Goal: Task Accomplishment & Management: Use online tool/utility

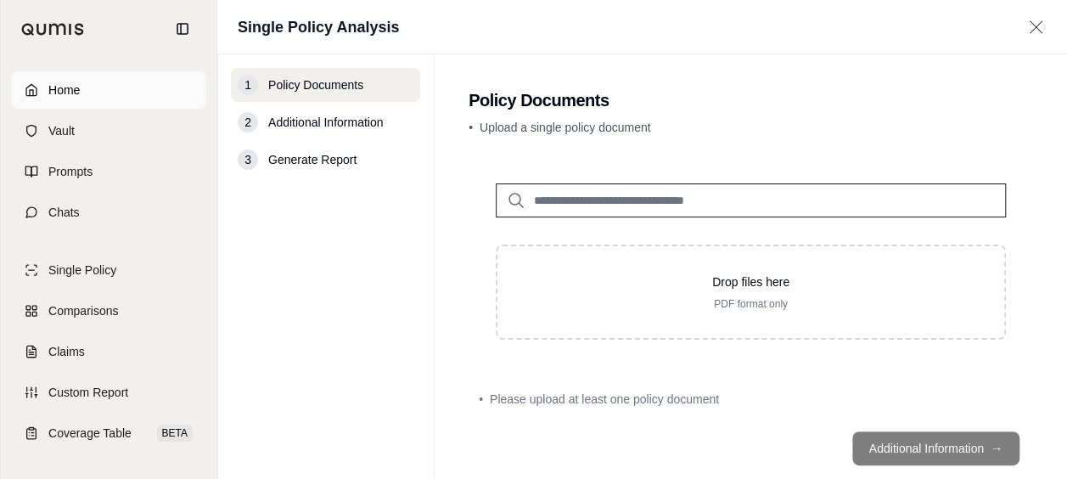
click at [137, 95] on link "Home" at bounding box center [108, 89] width 195 height 37
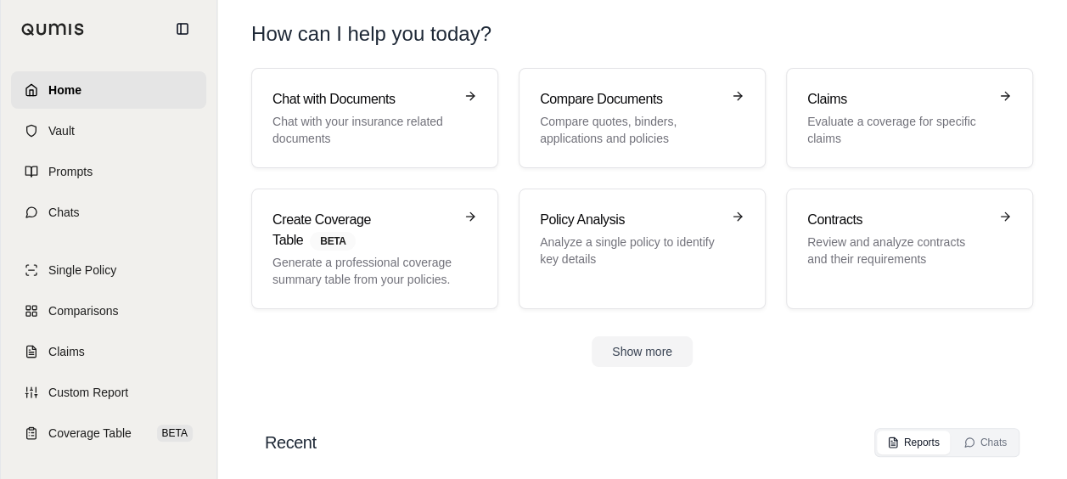
click at [784, 115] on div "Chat with Documents Chat with your insurance related documents Compare Document…" at bounding box center [641, 188] width 781 height 241
click at [804, 115] on link "Claims Evaluate a coverage for specific claims" at bounding box center [909, 118] width 247 height 100
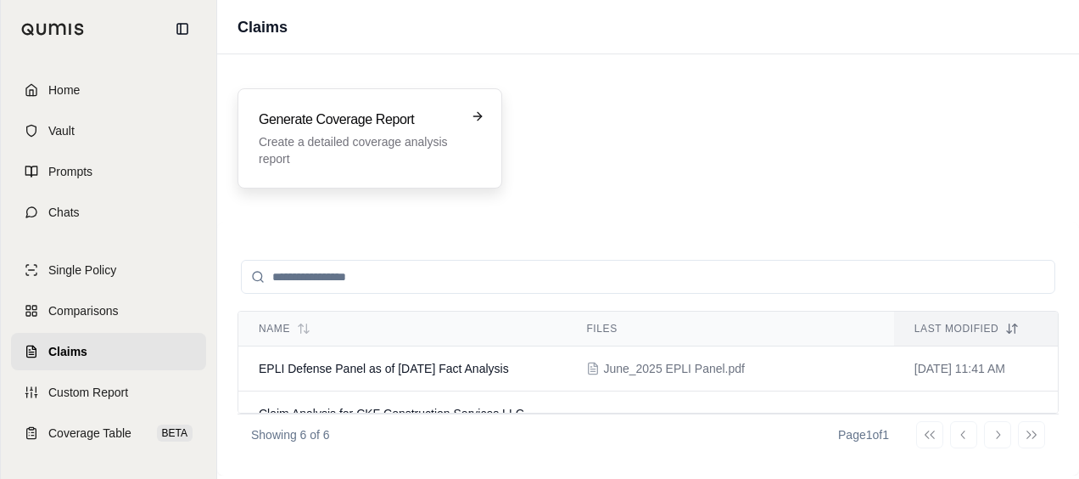
click at [388, 136] on p "Create a detailed coverage analysis report" at bounding box center [358, 150] width 199 height 34
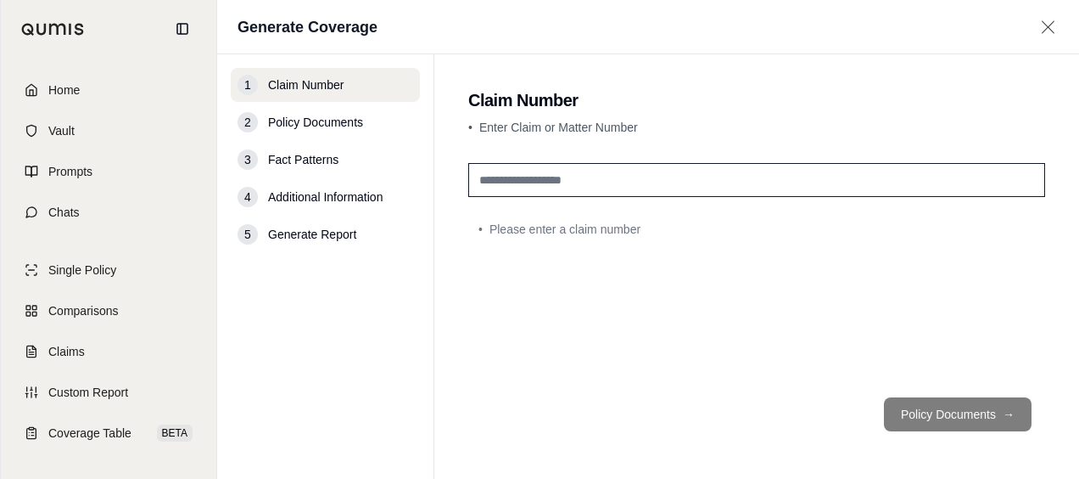
click at [511, 173] on input "text" at bounding box center [756, 180] width 577 height 34
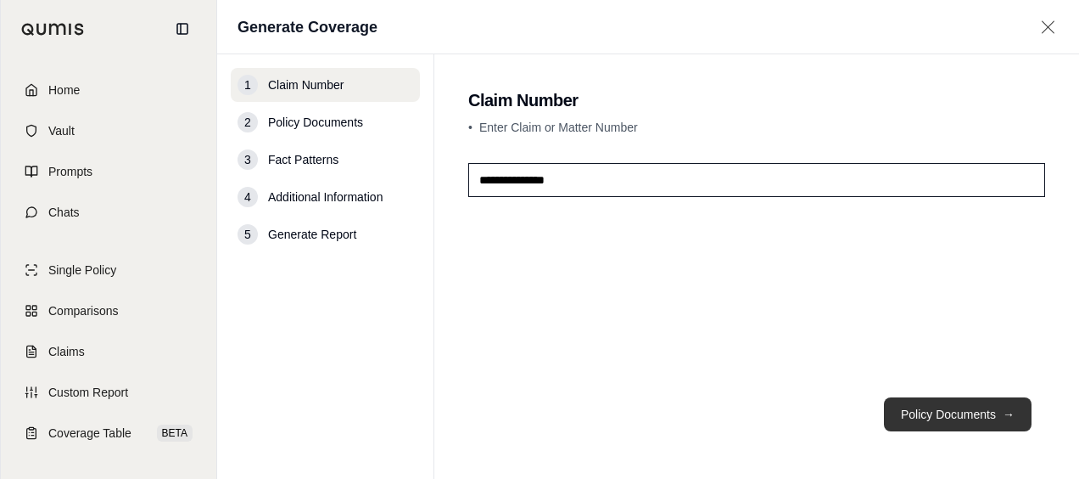
type input "**********"
click at [906, 406] on button "Policy Documents →" at bounding box center [958, 414] width 148 height 34
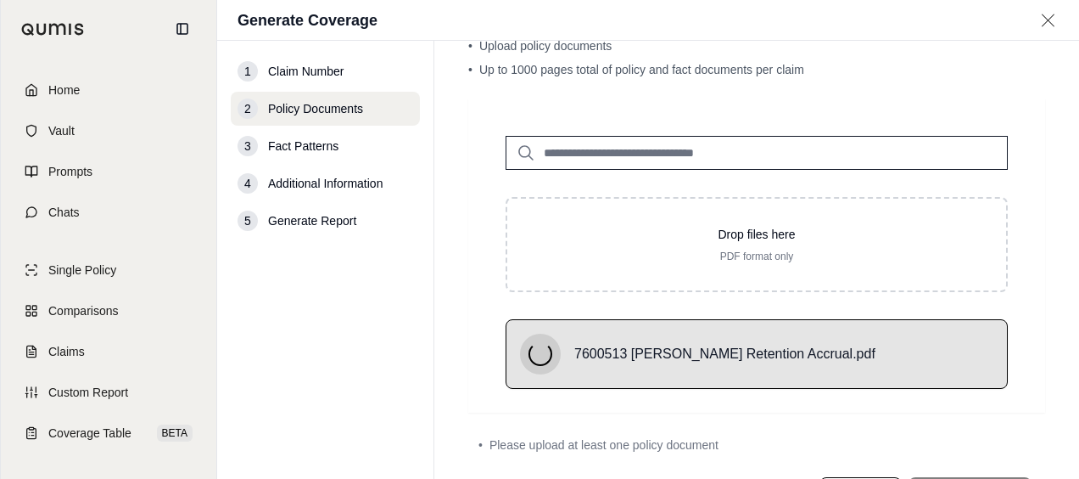
scroll to position [147, 0]
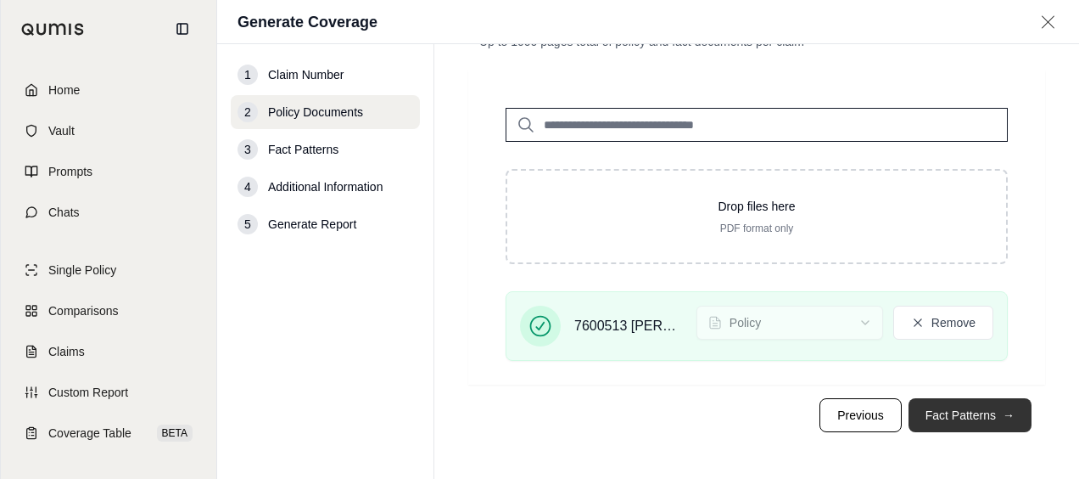
click at [915, 408] on button "Fact Patterns →" at bounding box center [970, 415] width 123 height 34
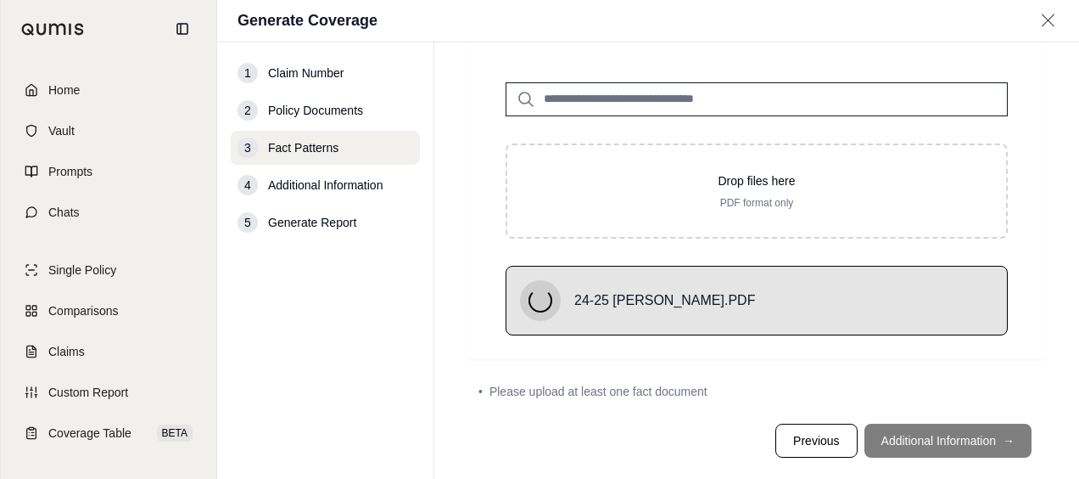
scroll to position [78, 0]
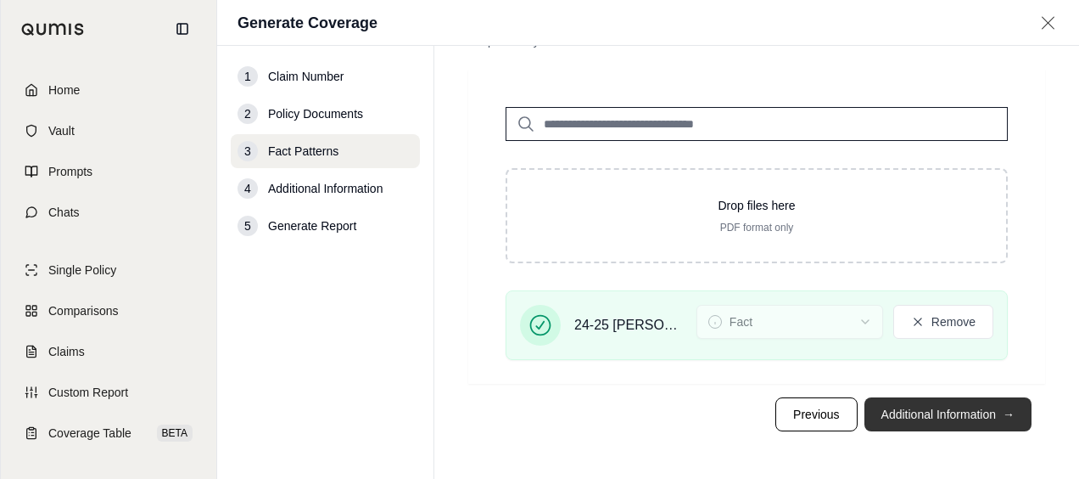
click at [898, 412] on button "Additional Information →" at bounding box center [948, 414] width 167 height 34
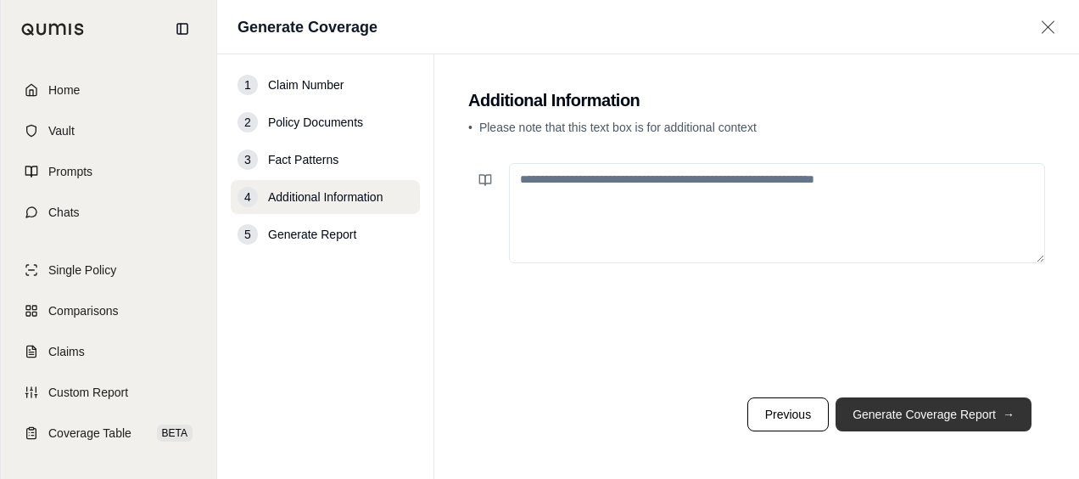
scroll to position [0, 0]
click at [869, 402] on button "Generate Coverage Report →" at bounding box center [934, 414] width 196 height 34
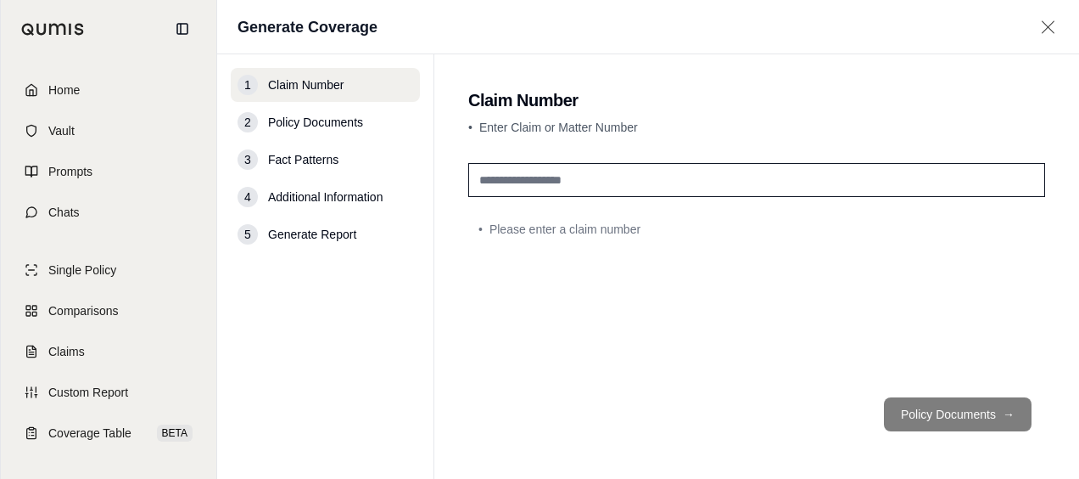
click at [87, 97] on link "Home" at bounding box center [108, 89] width 195 height 37
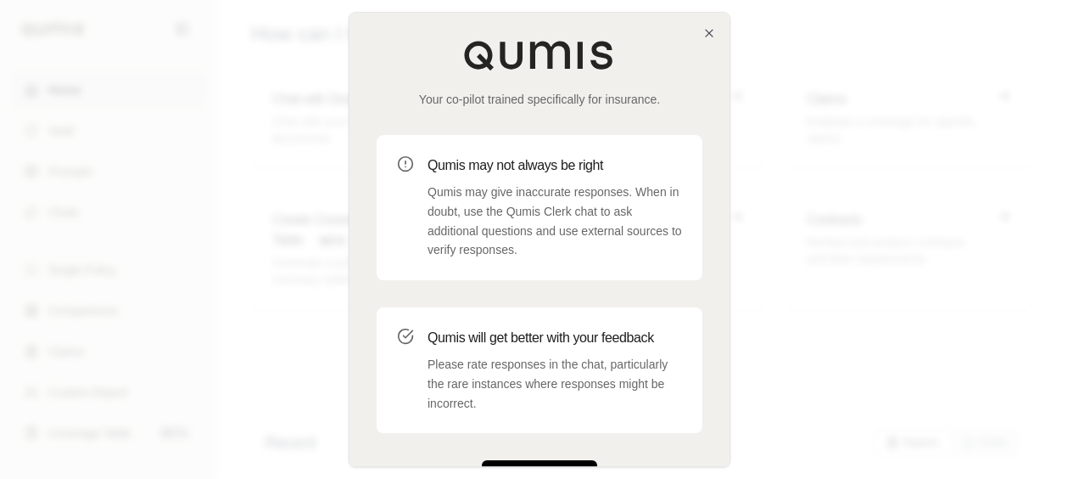
click at [534, 460] on button "Get Started" at bounding box center [539, 477] width 115 height 34
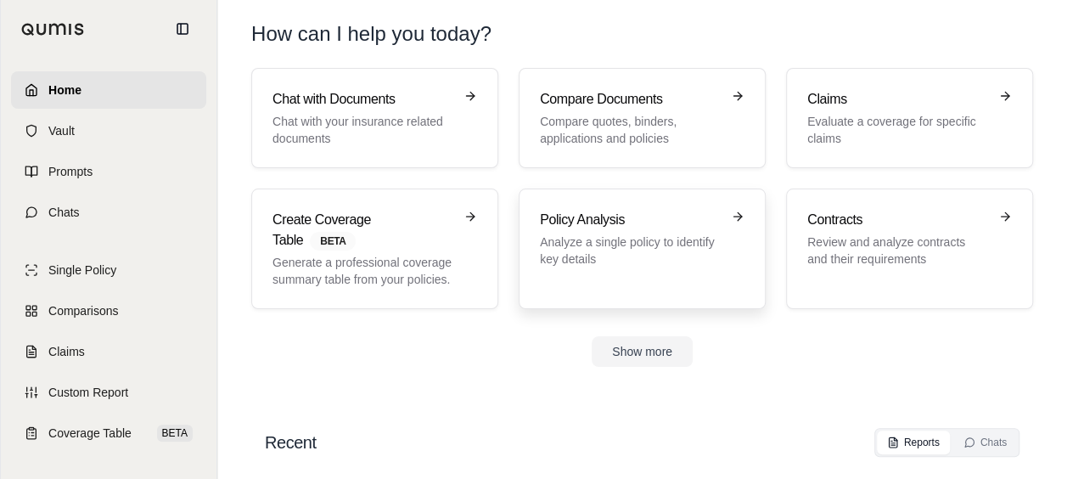
click at [580, 219] on h3 "Policy Analysis" at bounding box center [630, 220] width 181 height 20
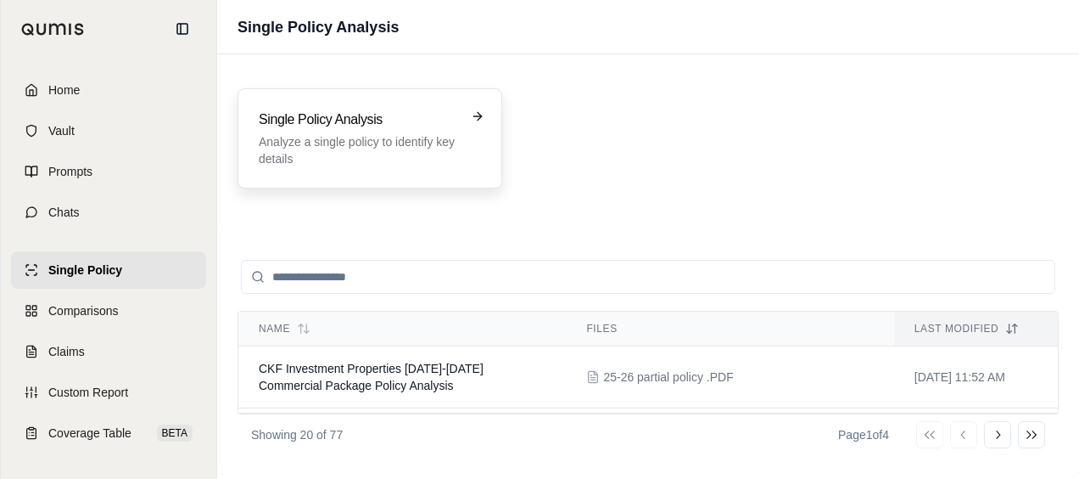
click at [398, 138] on p "Analyze a single policy to identify key details" at bounding box center [358, 150] width 199 height 34
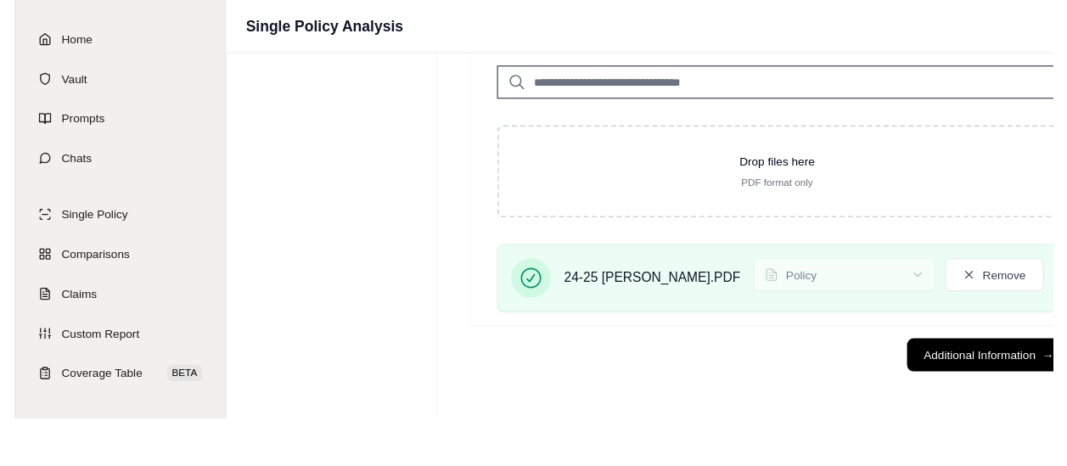
scroll to position [78, 0]
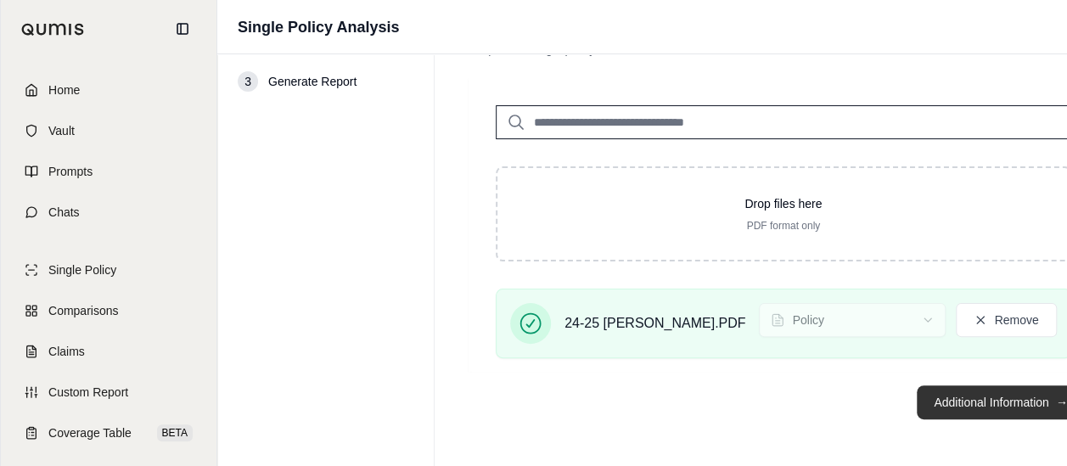
click at [916, 399] on button "Additional Information →" at bounding box center [999, 402] width 167 height 34
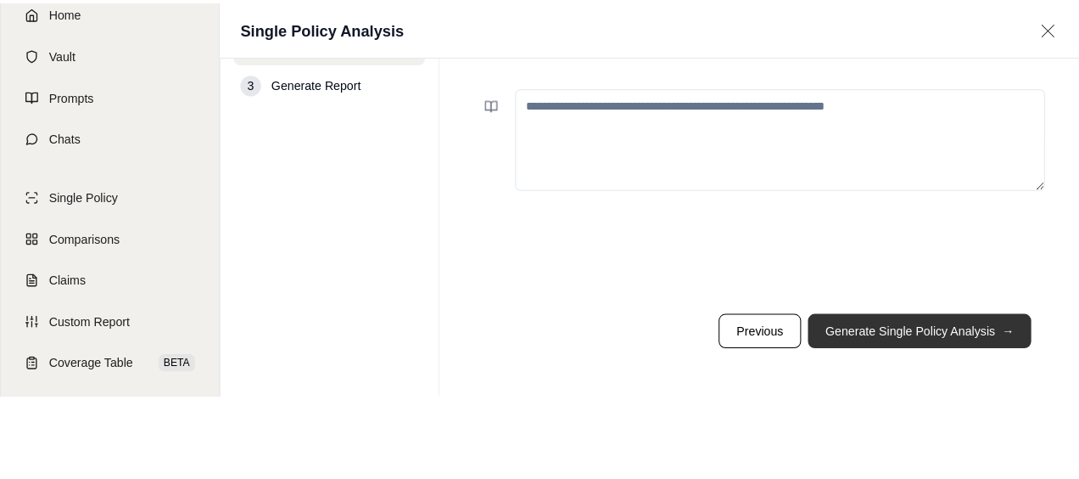
scroll to position [0, 0]
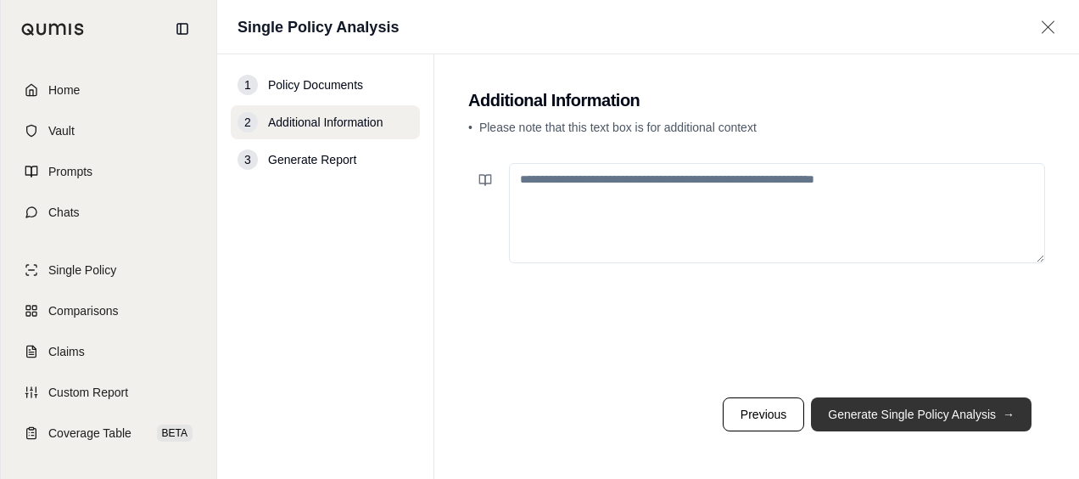
click at [872, 422] on button "Generate Single Policy Analysis →" at bounding box center [921, 414] width 221 height 34
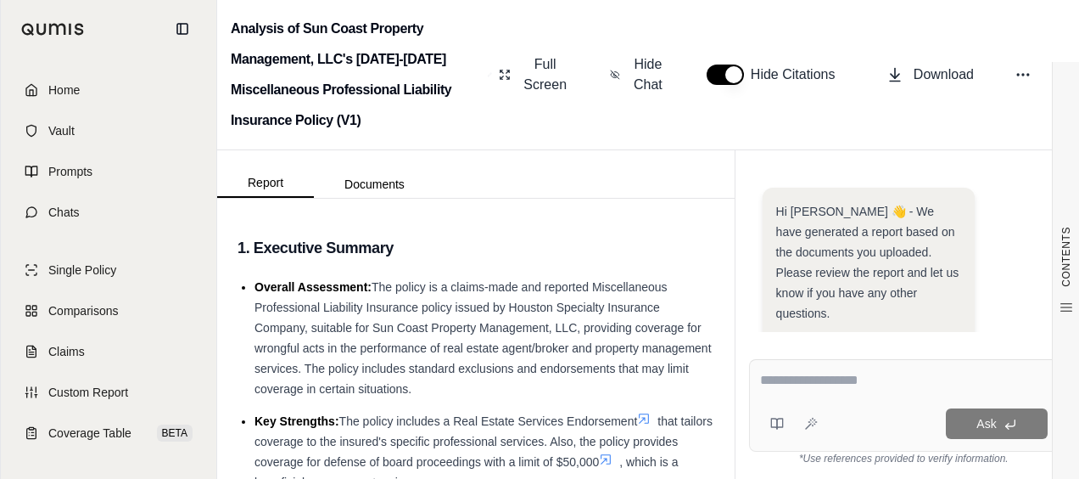
scroll to position [219, 0]
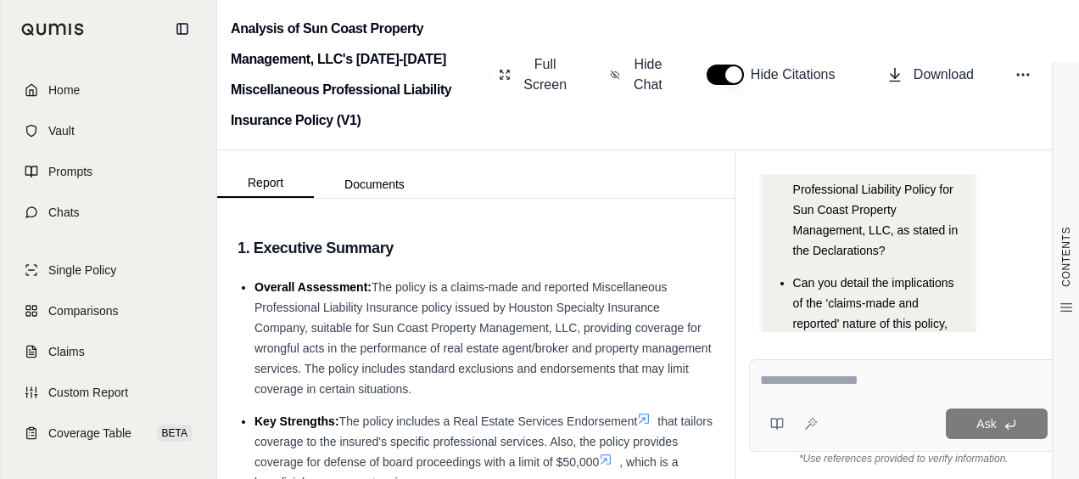
click at [790, 388] on textarea at bounding box center [904, 380] width 288 height 20
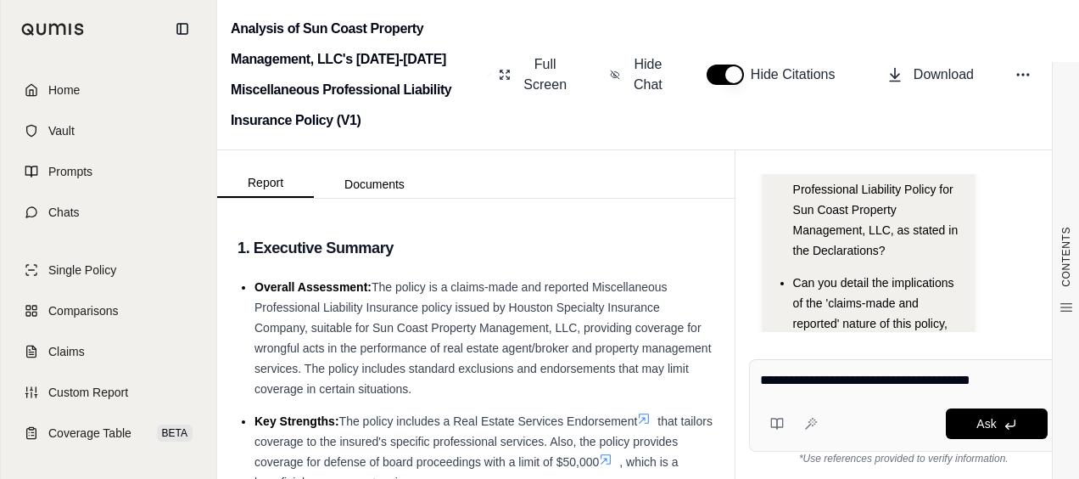
type textarea "**********"
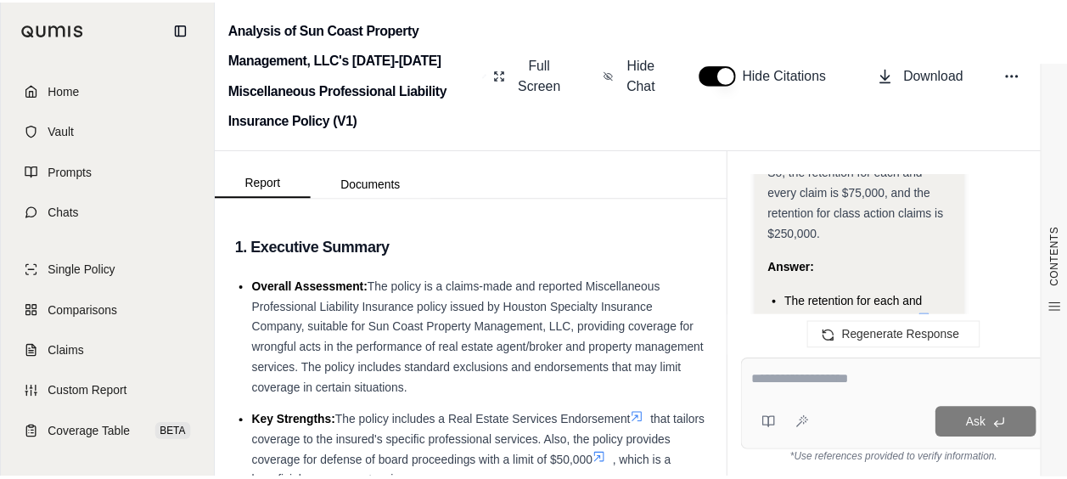
scroll to position [1561, 0]
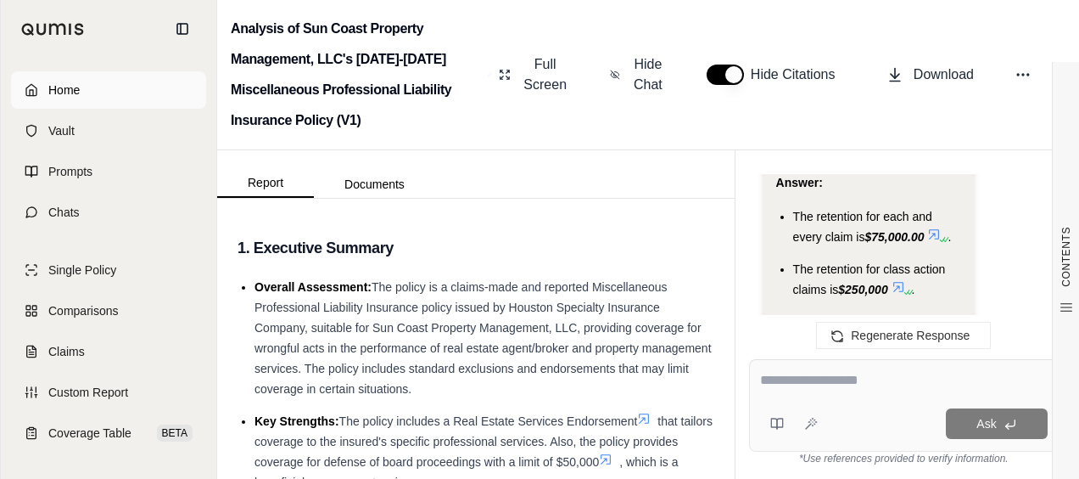
click at [109, 90] on link "Home" at bounding box center [108, 89] width 195 height 37
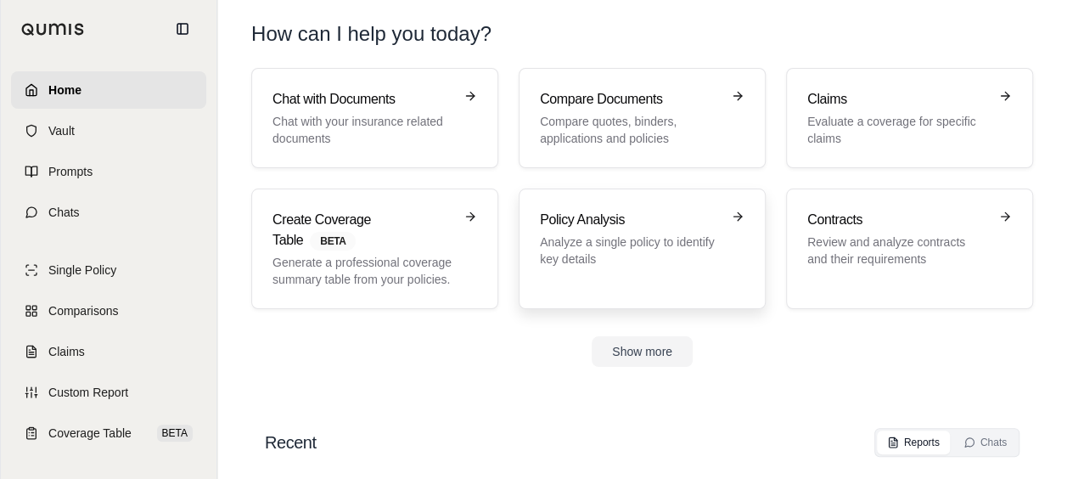
click at [572, 236] on p "Analyze a single policy to identify key details" at bounding box center [630, 250] width 181 height 34
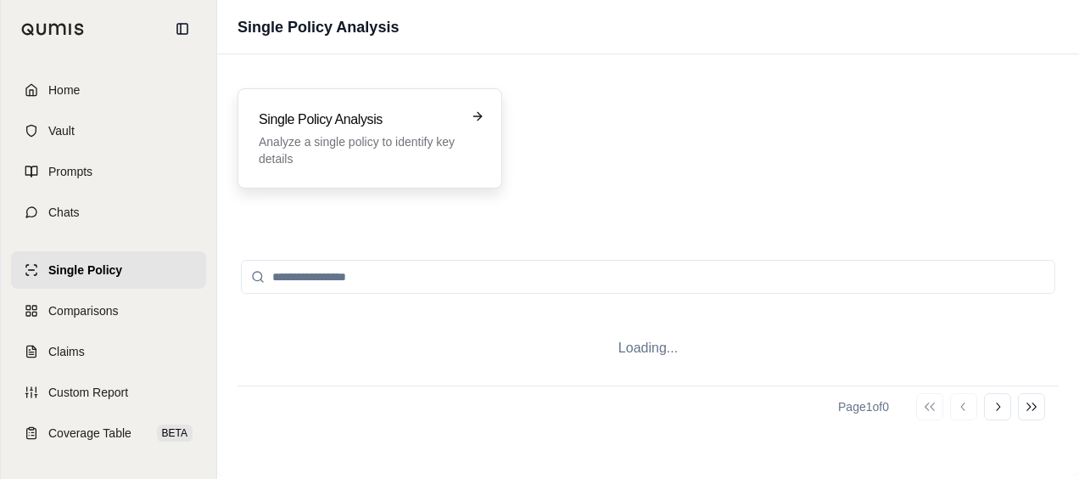
click at [404, 149] on p "Analyze a single policy to identify key details" at bounding box center [358, 150] width 199 height 34
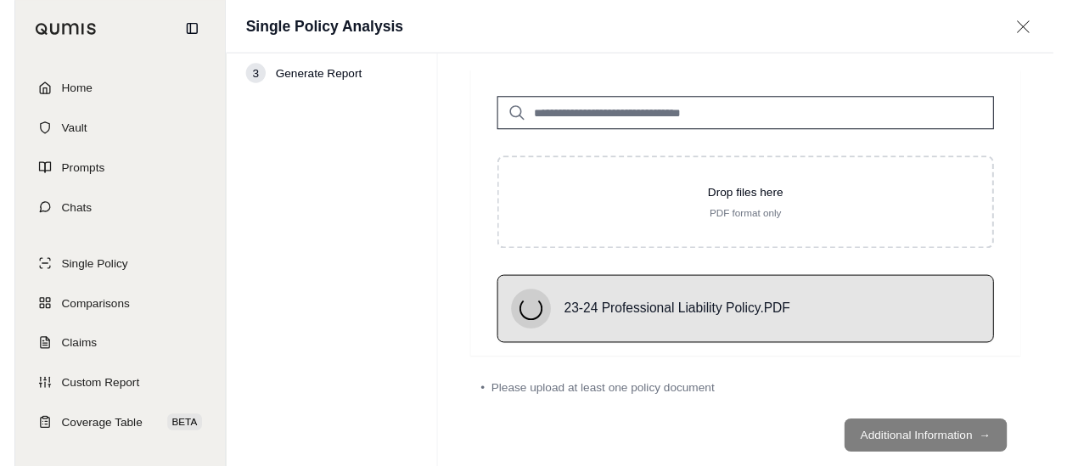
scroll to position [78, 0]
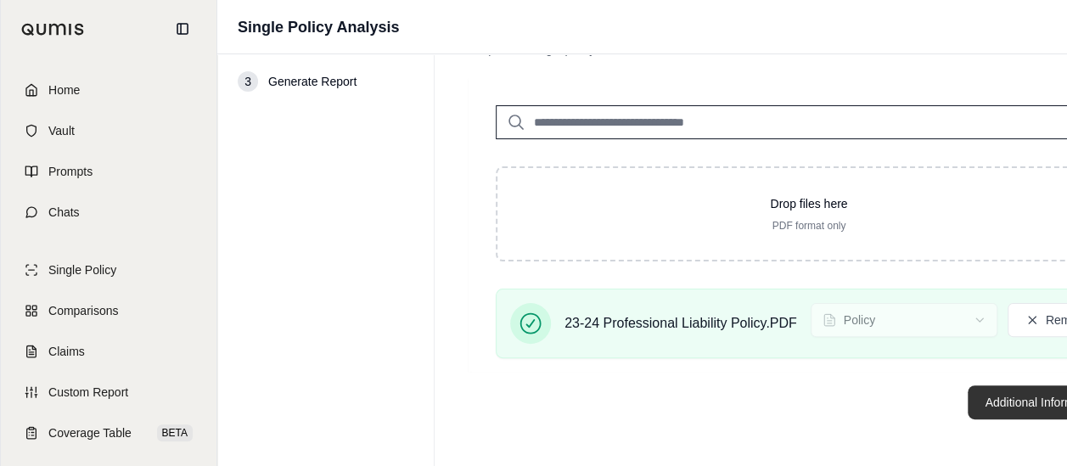
click at [985, 403] on button "Additional Information →" at bounding box center [1050, 402] width 167 height 34
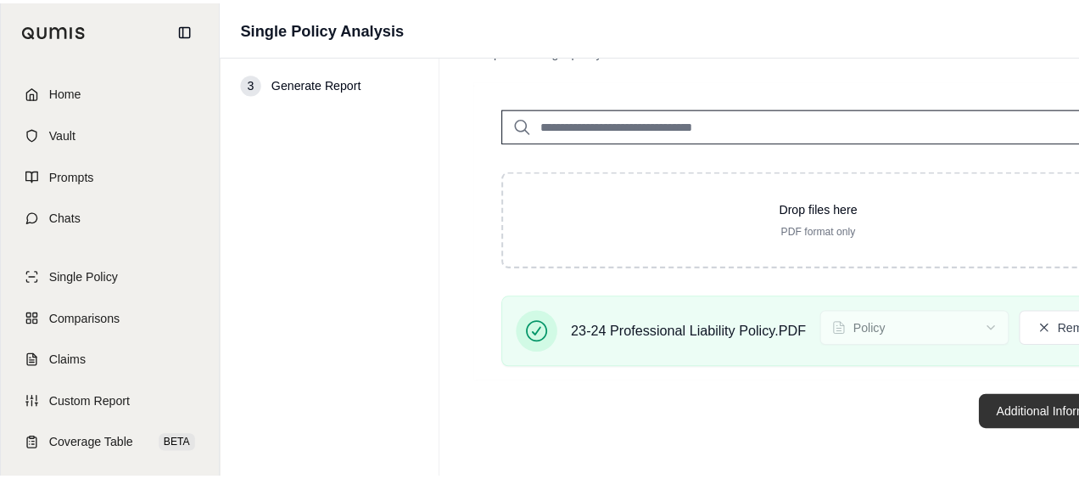
scroll to position [0, 0]
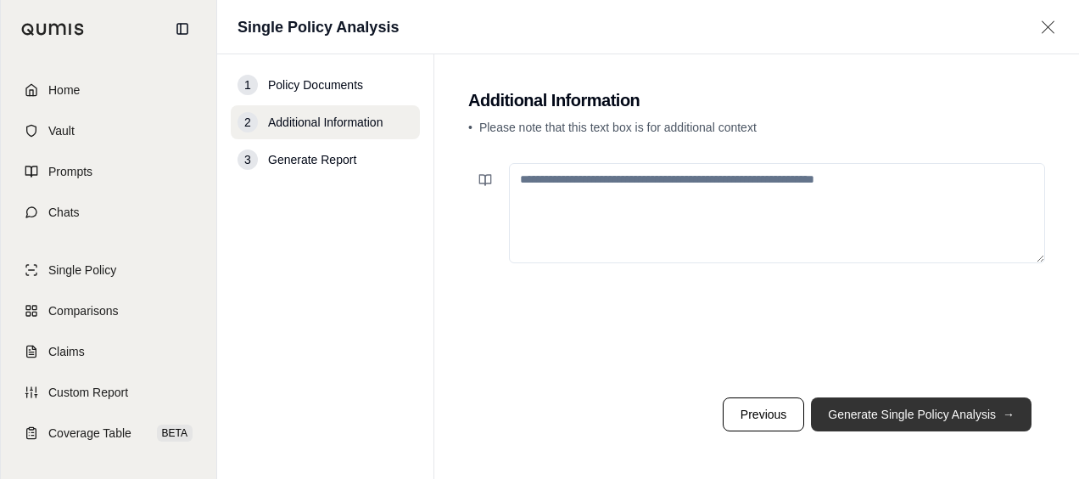
click at [905, 411] on button "Generate Single Policy Analysis →" at bounding box center [921, 414] width 221 height 34
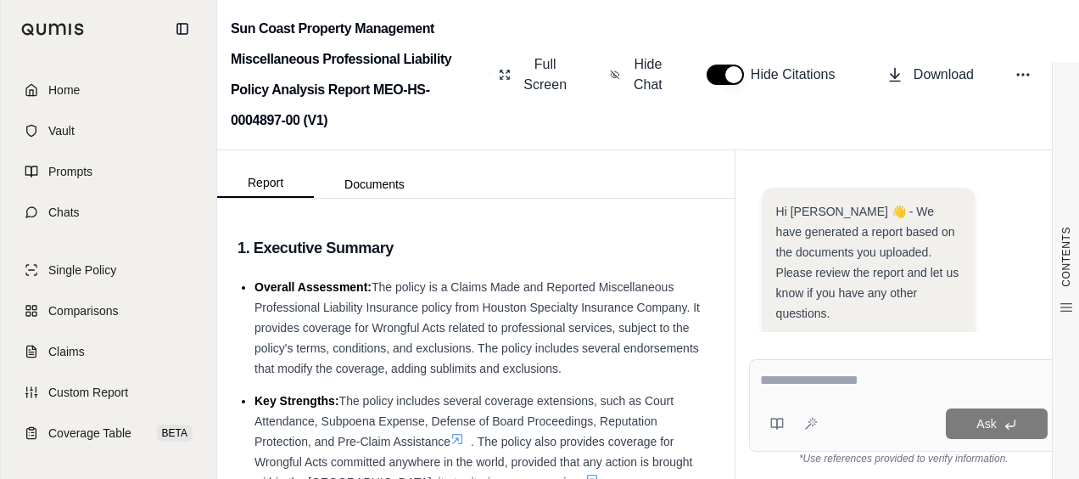
scroll to position [334, 0]
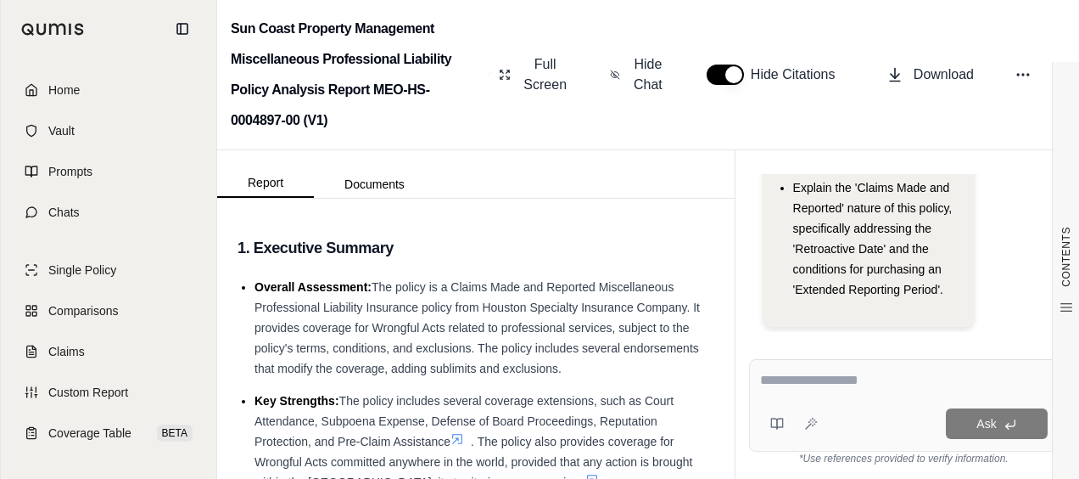
click at [760, 368] on div "Ask" at bounding box center [904, 405] width 310 height 92
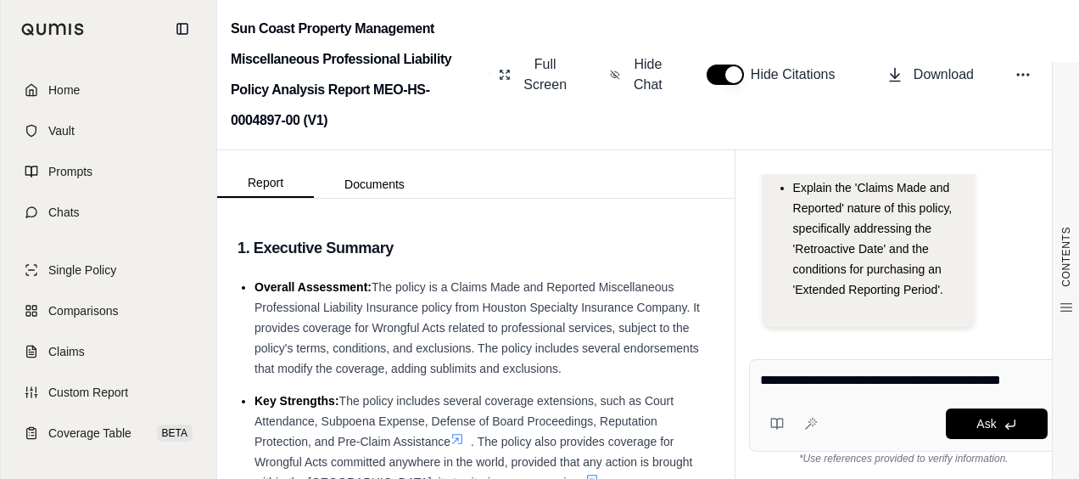
type textarea "**********"
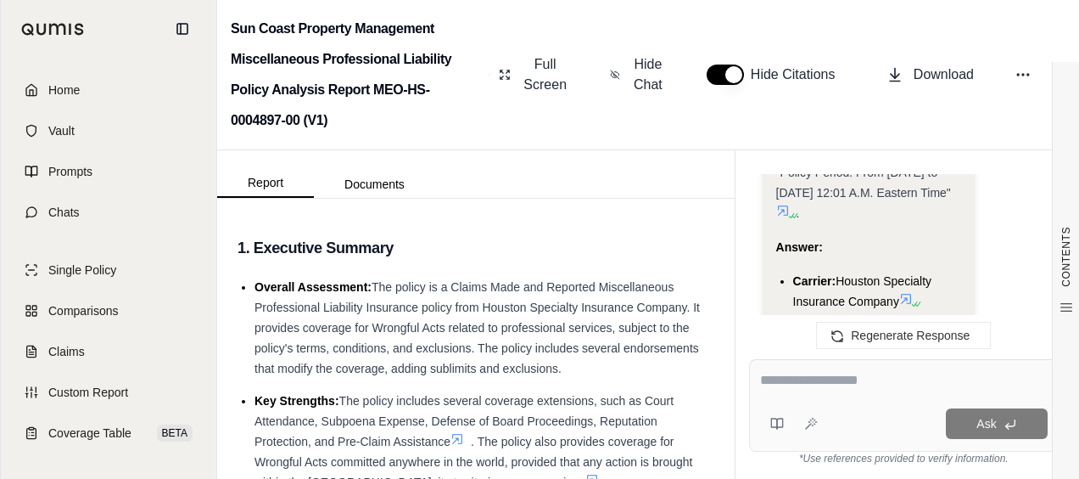
scroll to position [1561, 0]
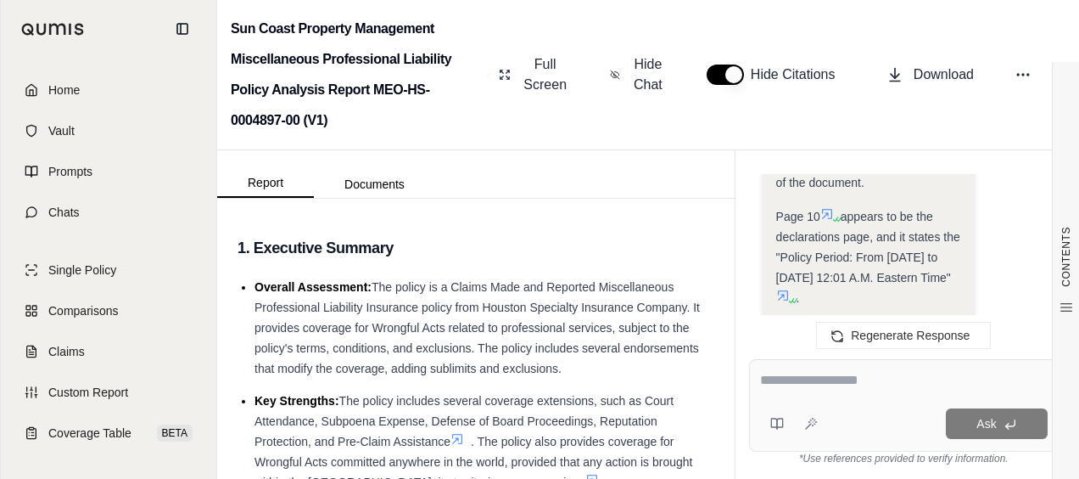
click at [828, 392] on div at bounding box center [904, 383] width 288 height 26
click at [830, 386] on textarea at bounding box center [904, 380] width 288 height 20
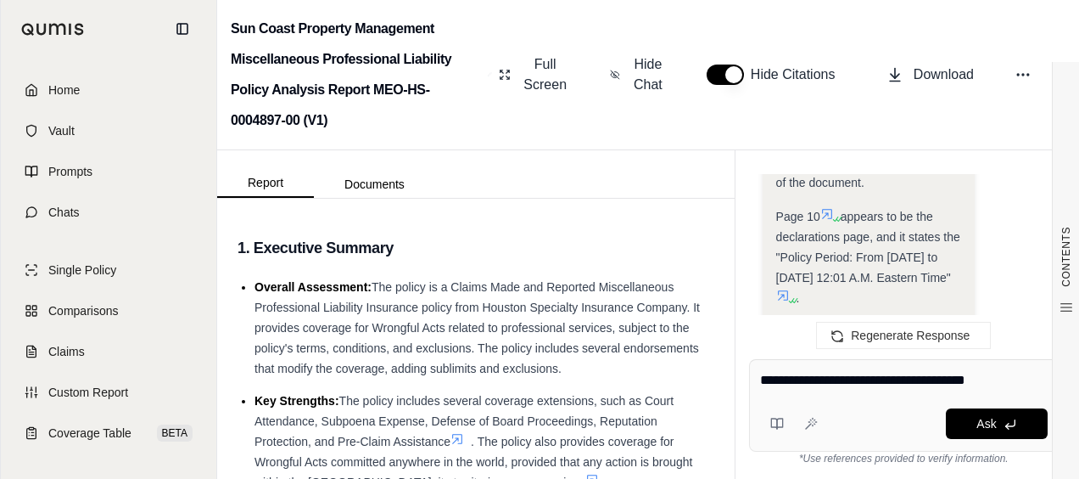
type textarea "**********"
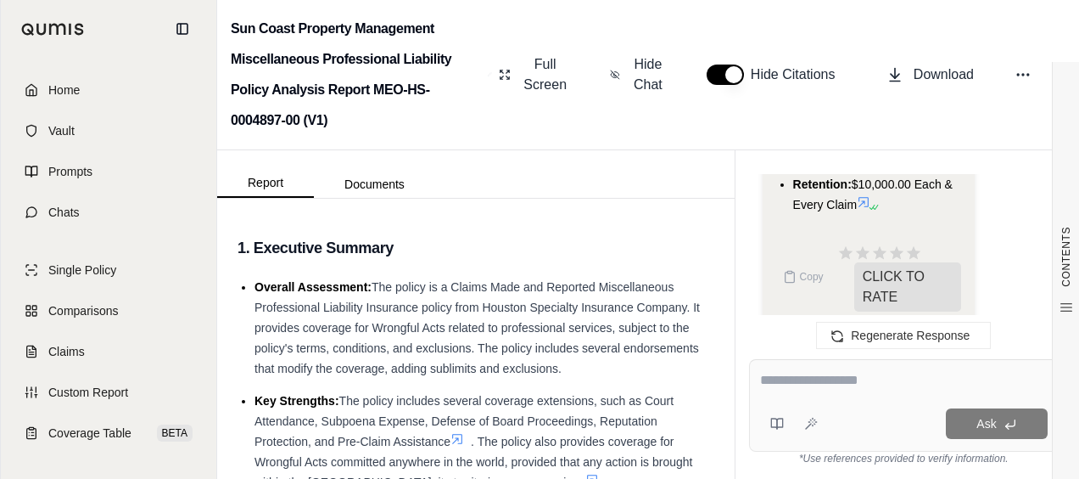
scroll to position [2759, 0]
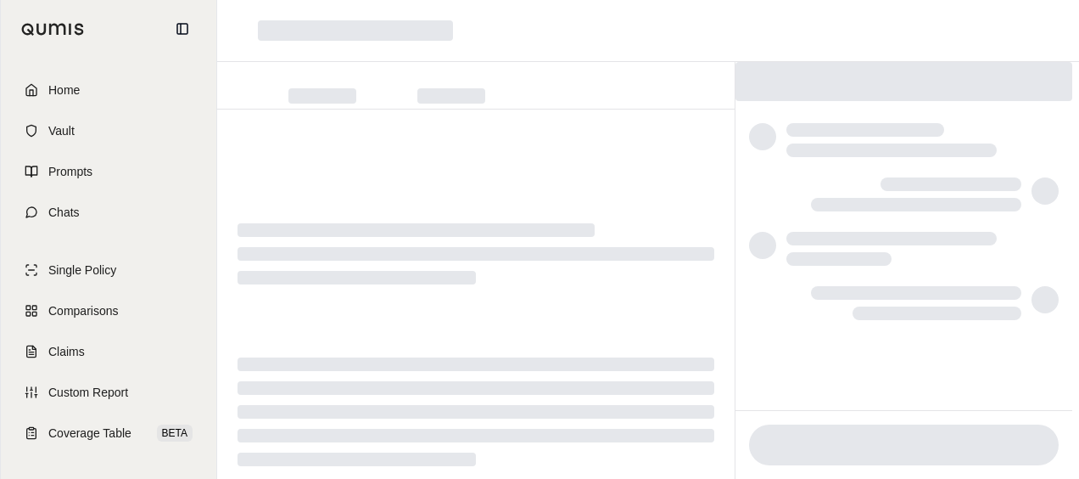
click at [99, 85] on link "Home" at bounding box center [108, 89] width 195 height 37
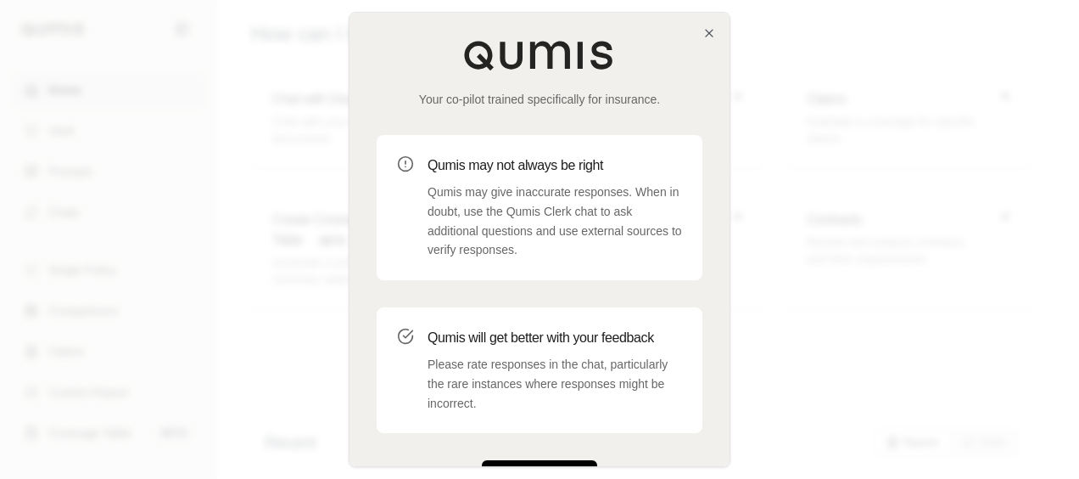
click at [548, 461] on button "Get Started" at bounding box center [539, 477] width 115 height 34
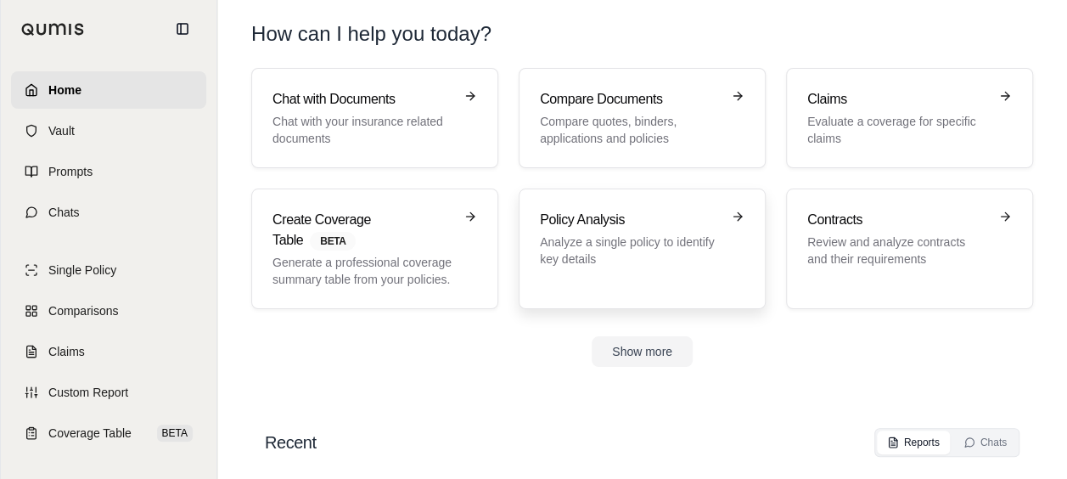
click at [580, 283] on div "Policy Analysis Analyze a single policy to identify key details" at bounding box center [642, 249] width 204 height 78
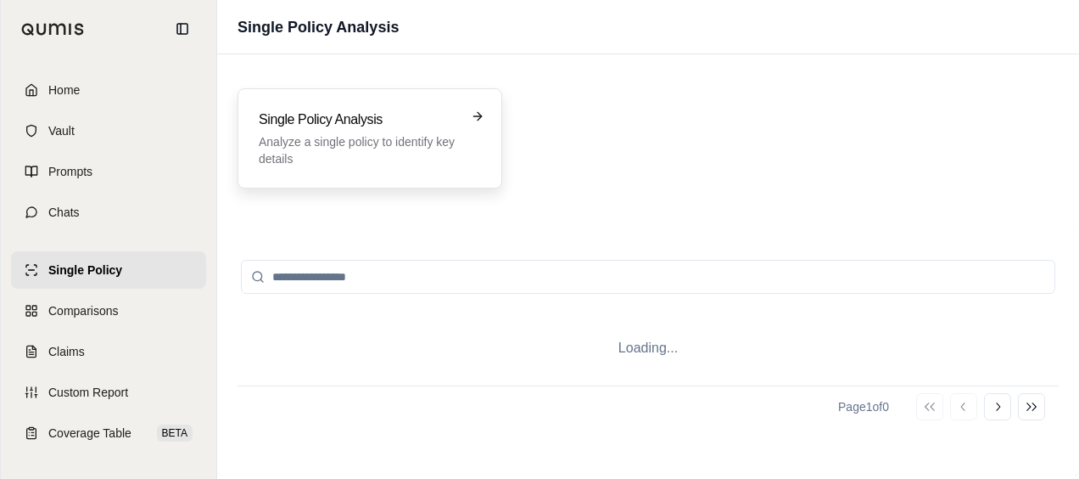
click at [379, 131] on div "Single Policy Analysis Analyze a single policy to identify key details" at bounding box center [358, 138] width 199 height 58
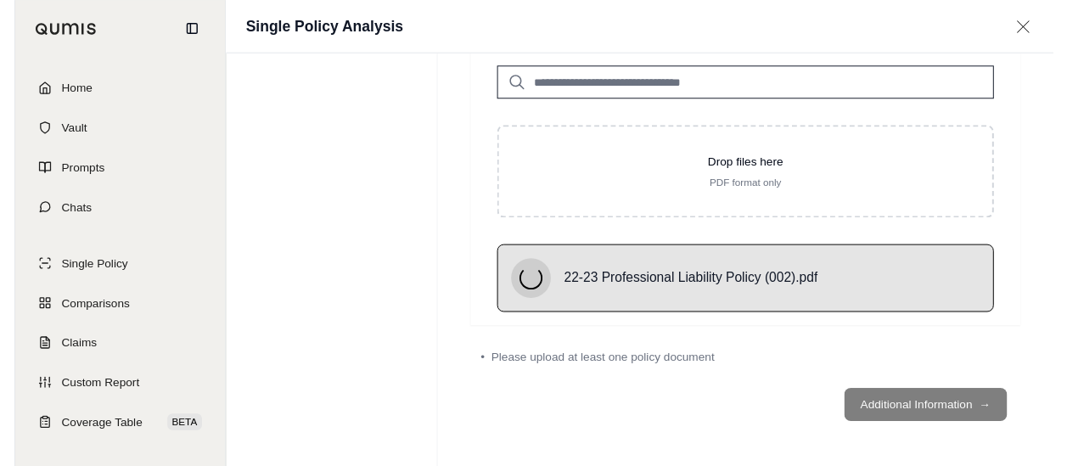
scroll to position [78, 0]
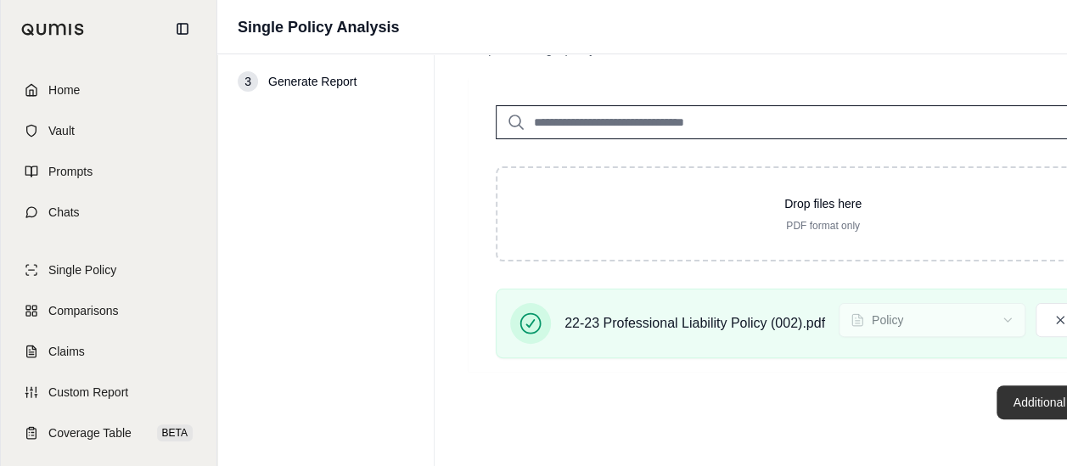
click at [1000, 399] on button "Additional Information →" at bounding box center [1079, 402] width 167 height 34
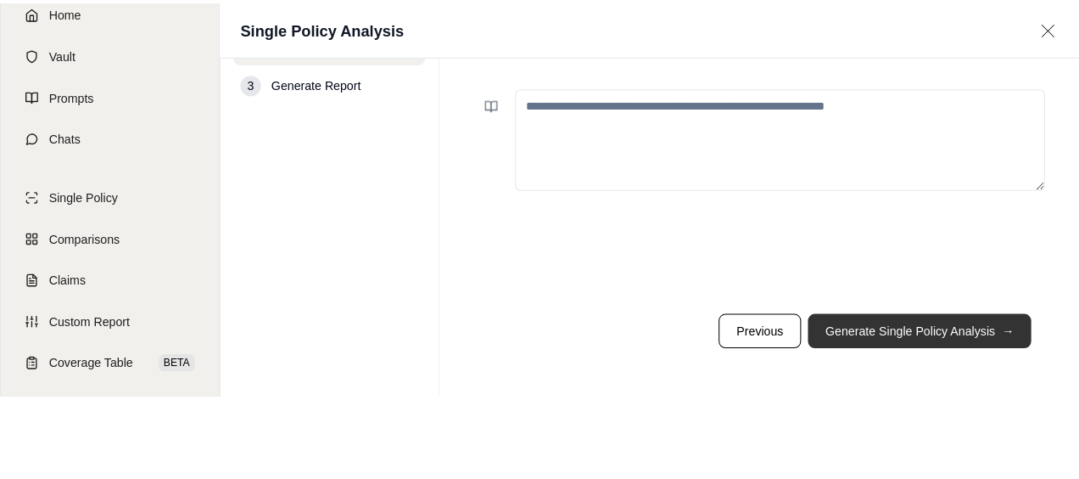
scroll to position [0, 0]
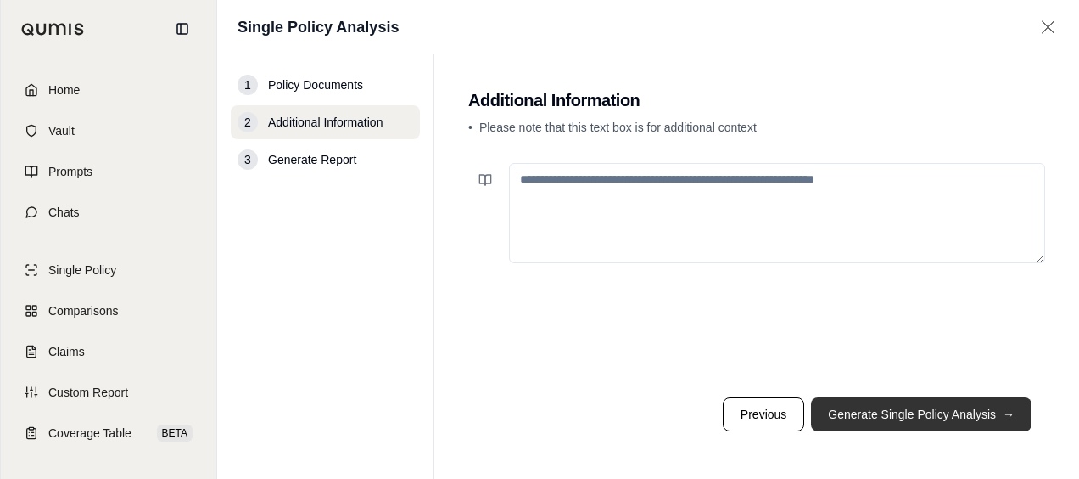
click at [958, 404] on button "Generate Single Policy Analysis →" at bounding box center [921, 414] width 221 height 34
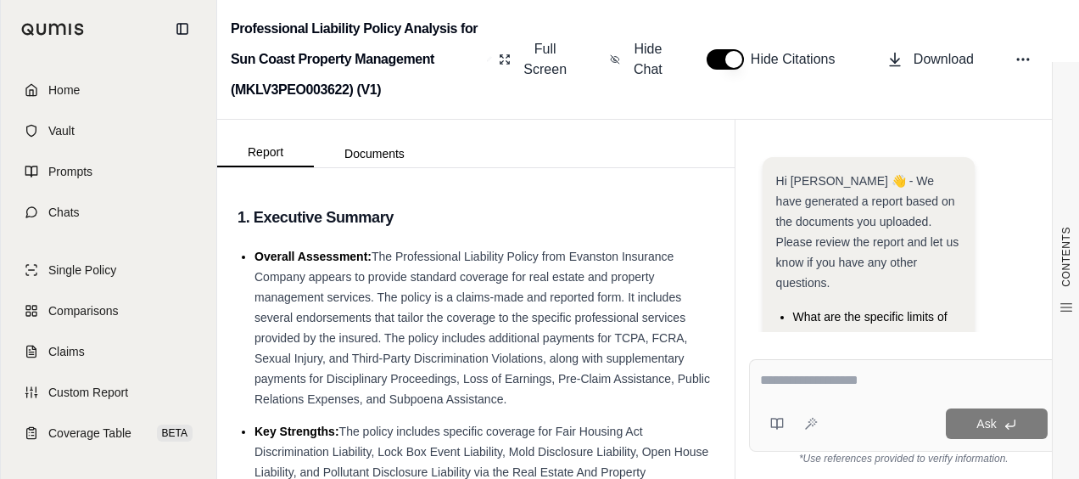
scroll to position [385, 0]
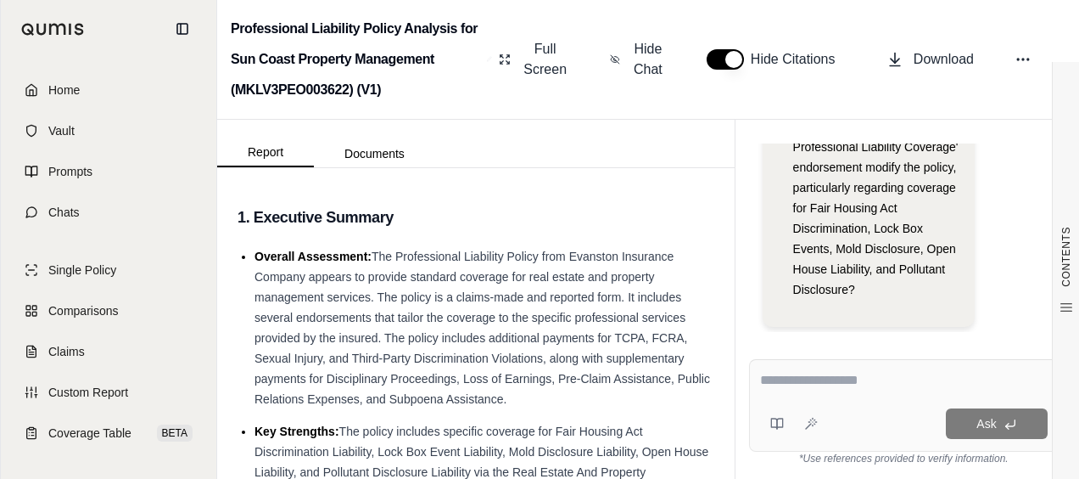
click at [833, 394] on div at bounding box center [904, 383] width 288 height 26
click at [837, 389] on textarea at bounding box center [904, 380] width 288 height 20
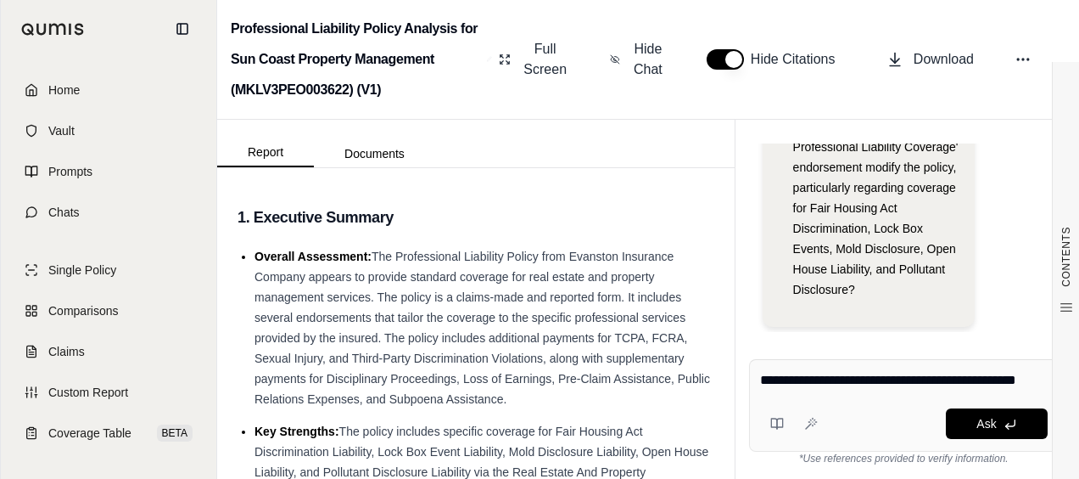
type textarea "**********"
click at [973, 424] on button "Ask" at bounding box center [997, 423] width 102 height 31
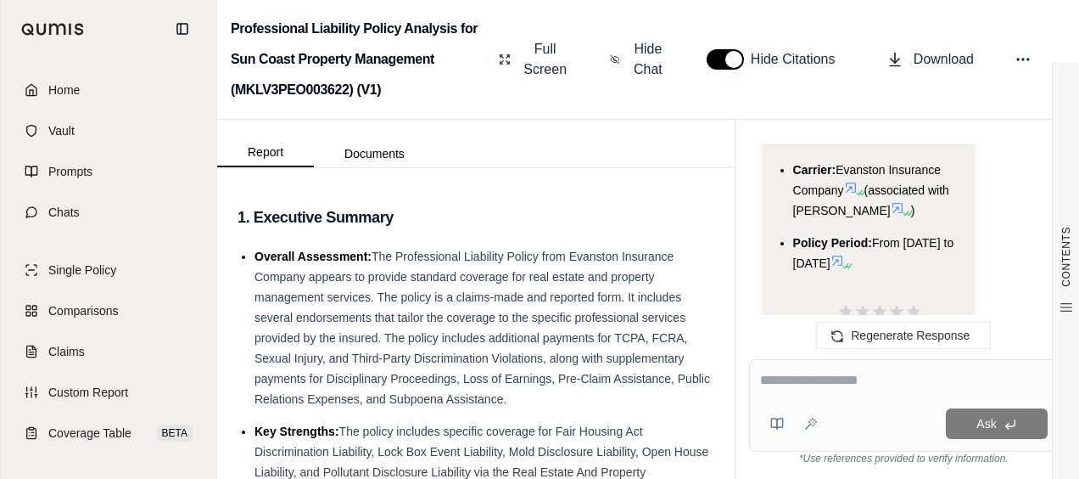
scroll to position [1436, 0]
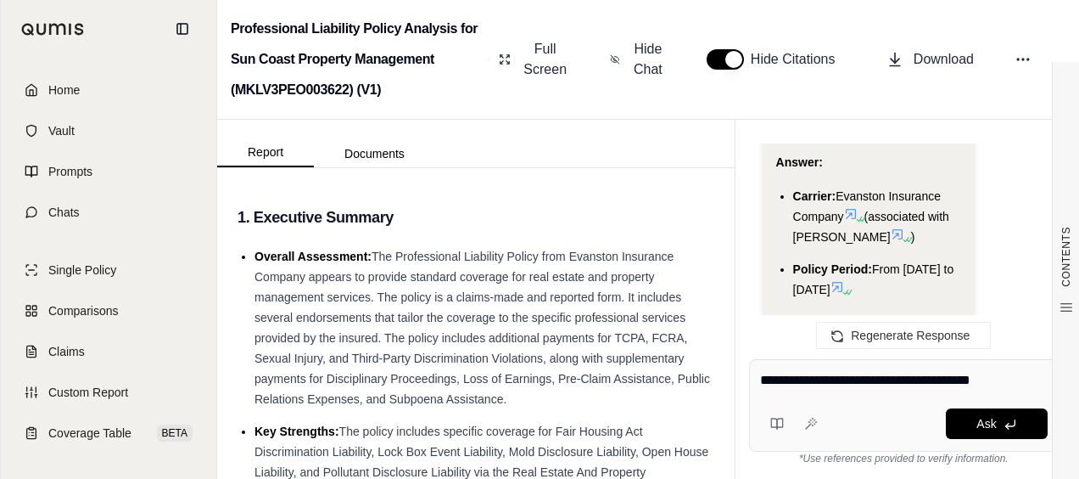
type textarea "**********"
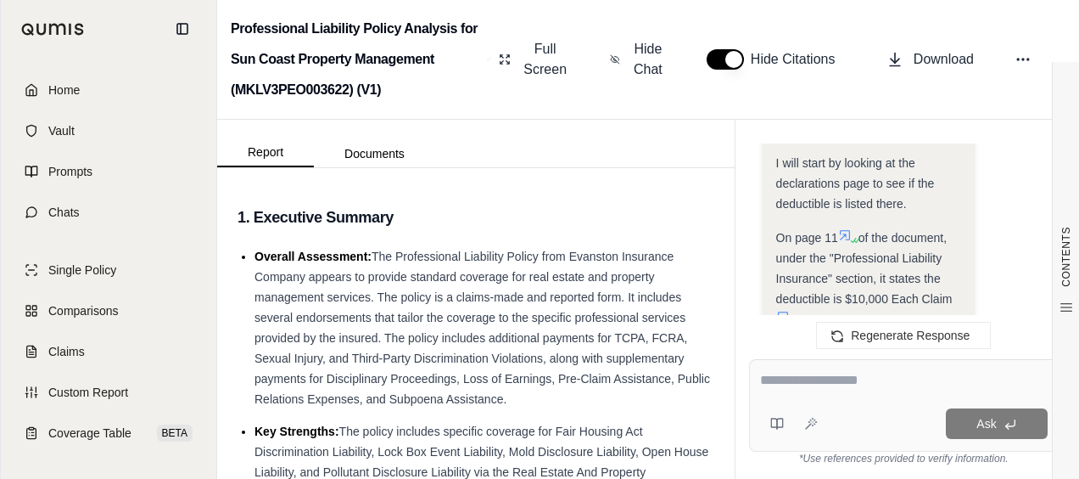
scroll to position [2014, 0]
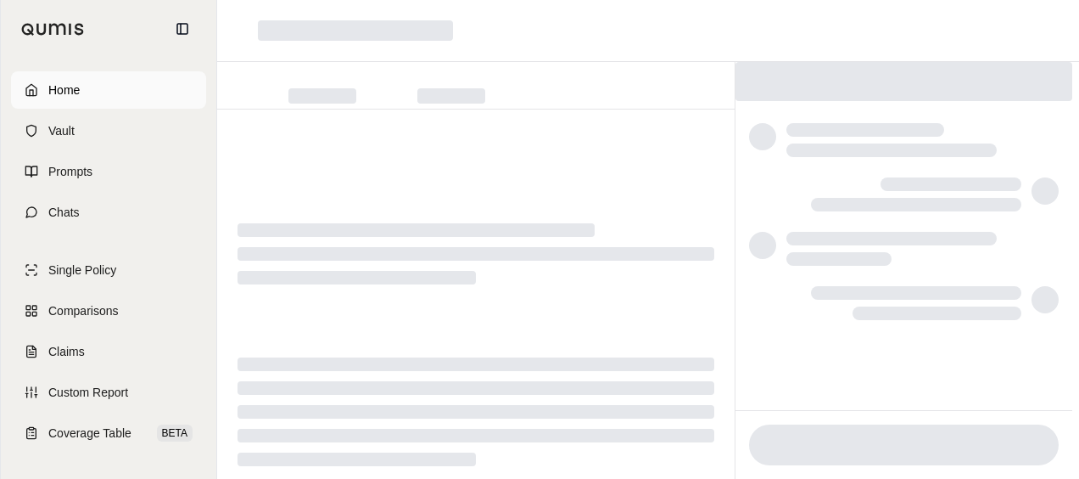
click at [115, 97] on link "Home" at bounding box center [108, 89] width 195 height 37
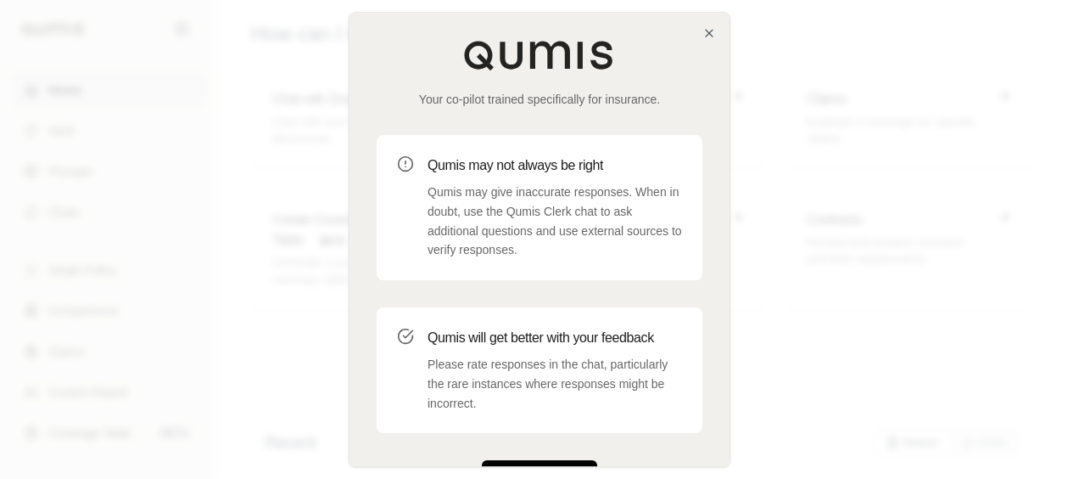
click at [552, 462] on button "Get Started" at bounding box center [539, 477] width 115 height 34
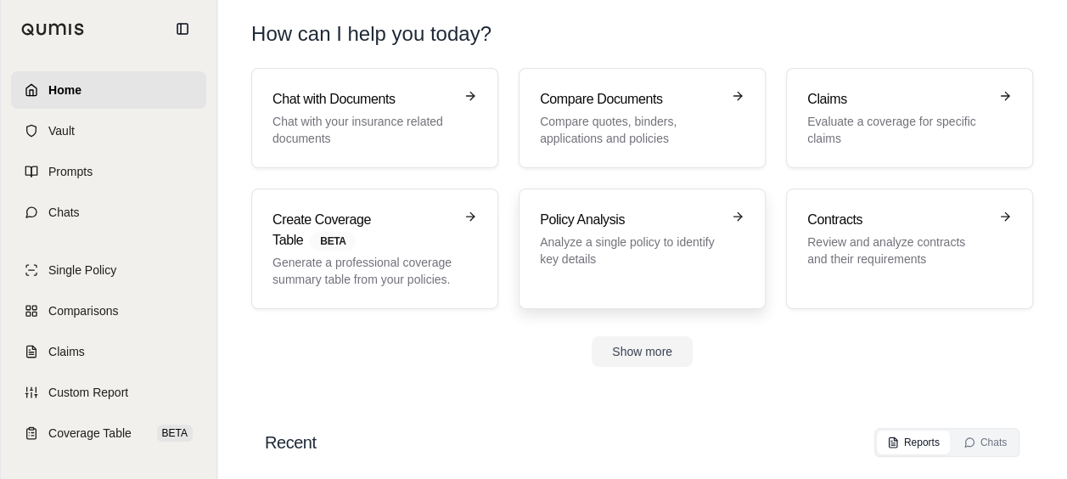
click at [632, 274] on div "Policy Analysis Analyze a single policy to identify key details" at bounding box center [642, 249] width 204 height 78
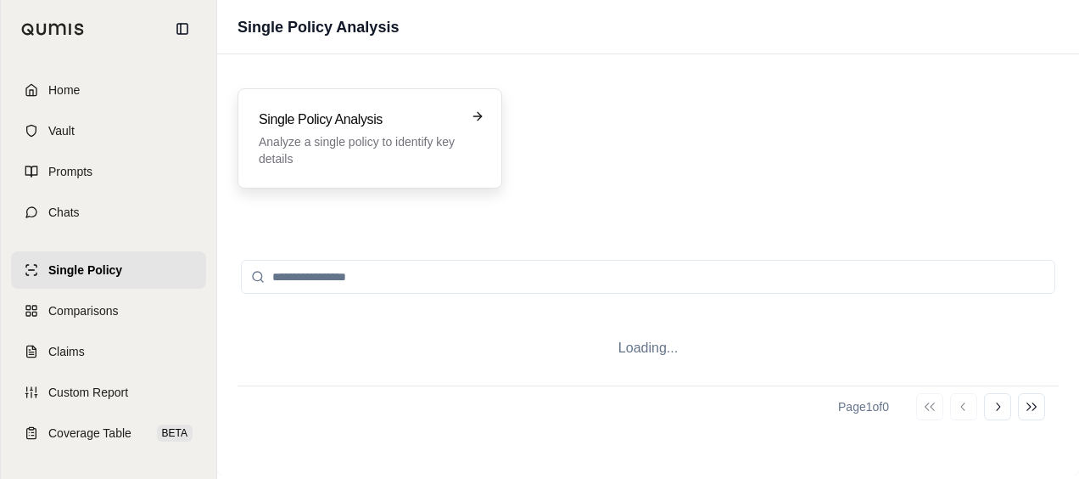
click at [399, 165] on p "Analyze a single policy to identify key details" at bounding box center [358, 150] width 199 height 34
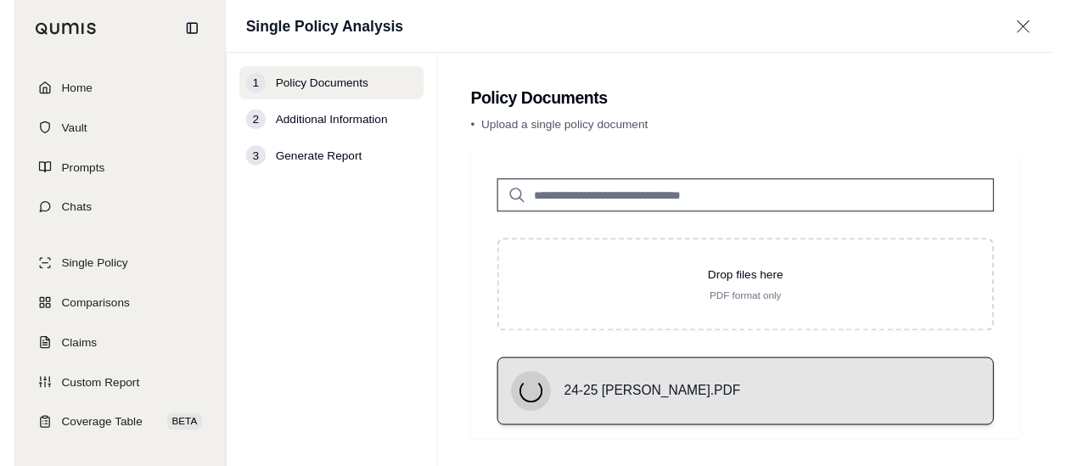
scroll to position [78, 0]
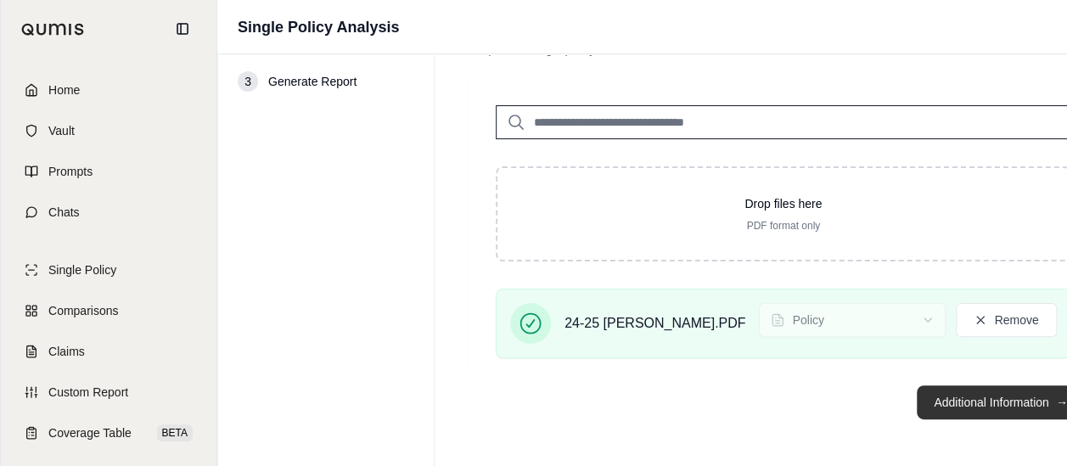
click at [921, 417] on button "Additional Information →" at bounding box center [999, 402] width 167 height 34
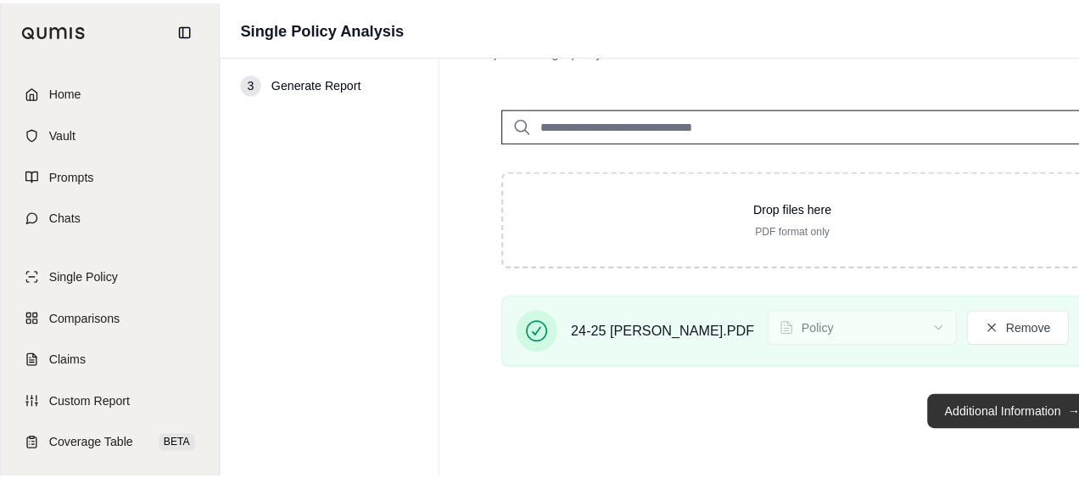
scroll to position [0, 0]
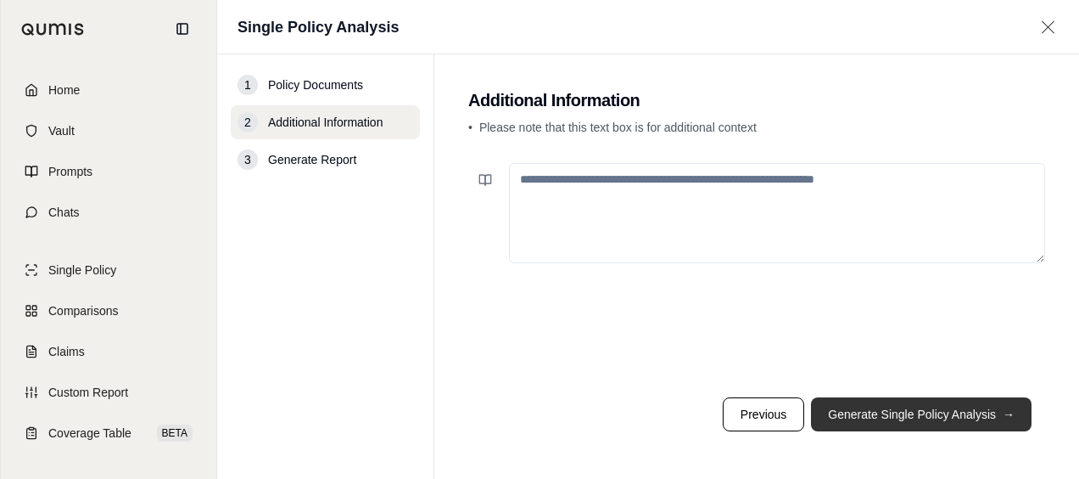
click at [854, 417] on button "Generate Single Policy Analysis →" at bounding box center [921, 414] width 221 height 34
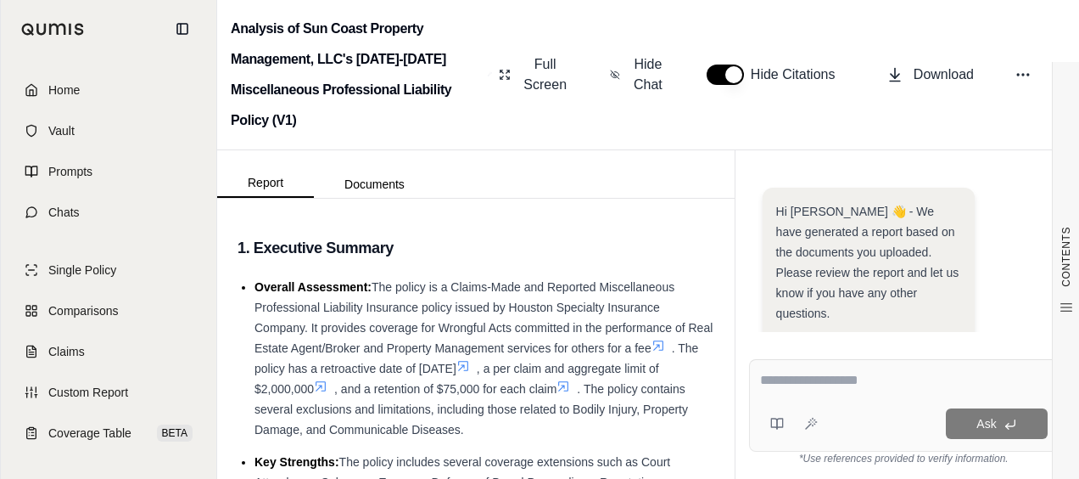
scroll to position [260, 0]
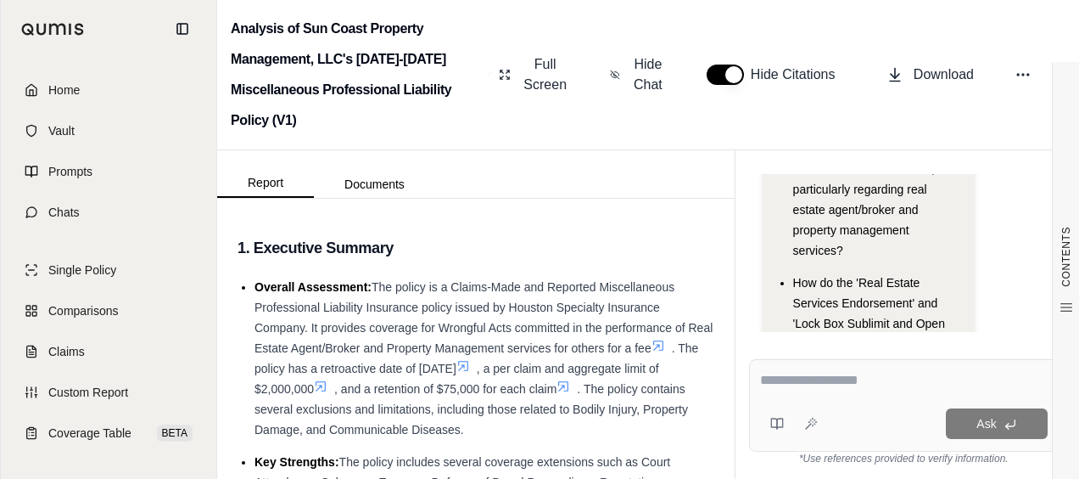
click at [832, 392] on div at bounding box center [904, 383] width 288 height 26
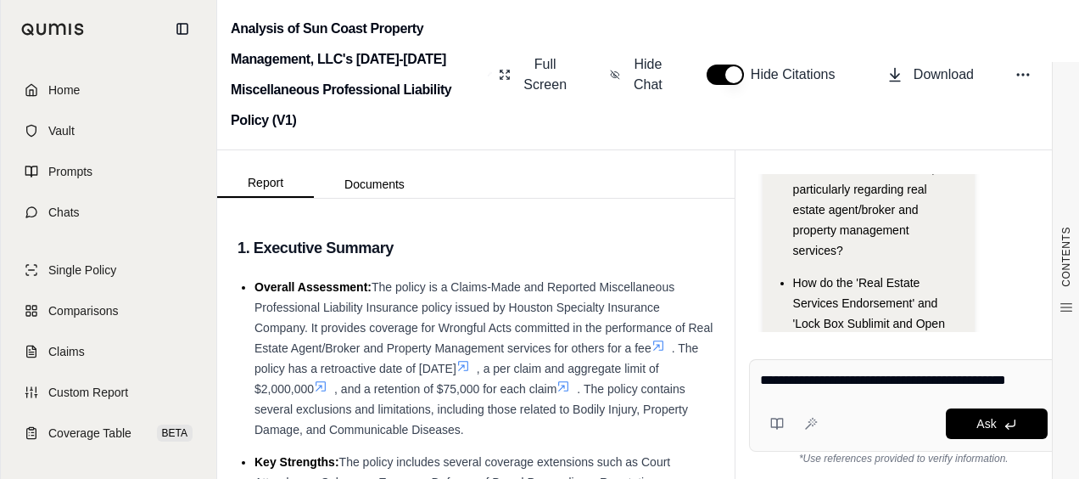
type textarea "**********"
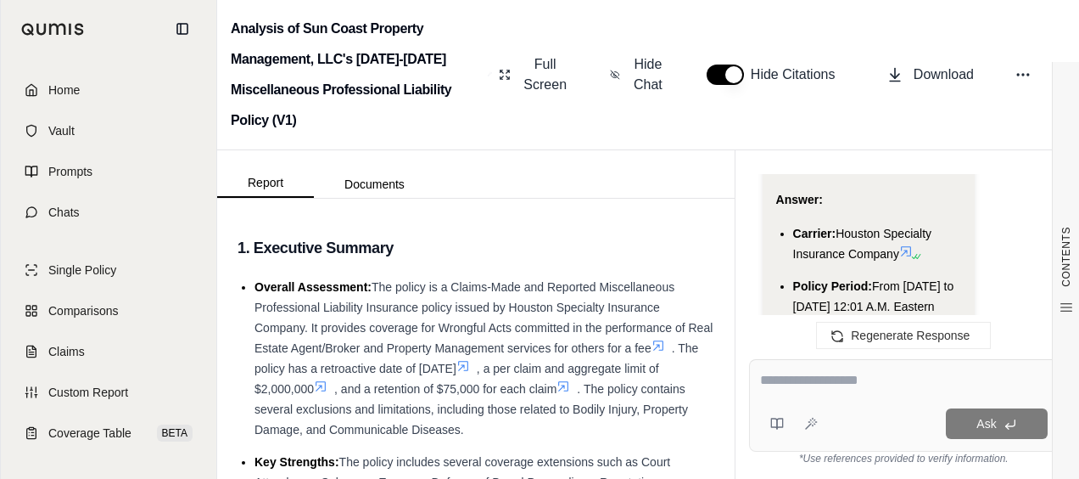
scroll to position [1734, 0]
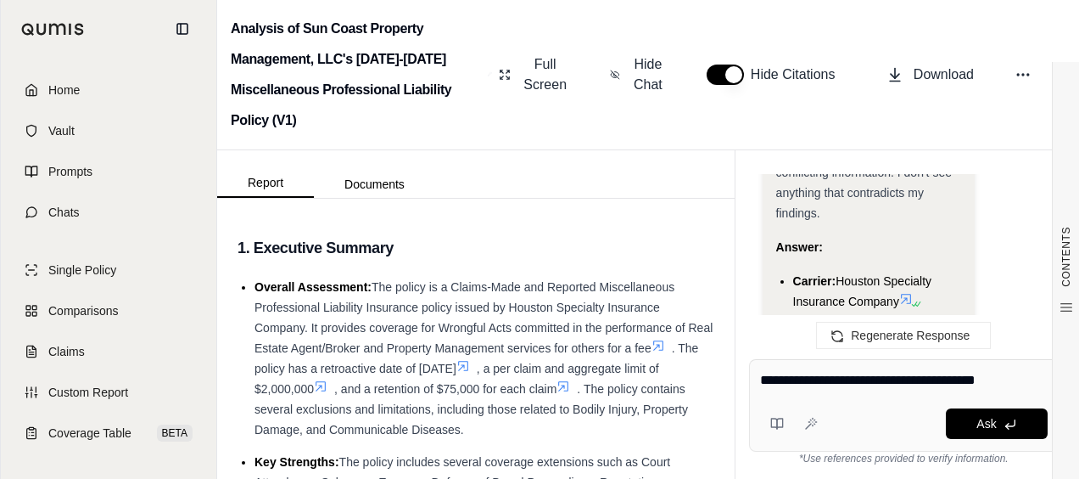
type textarea "**********"
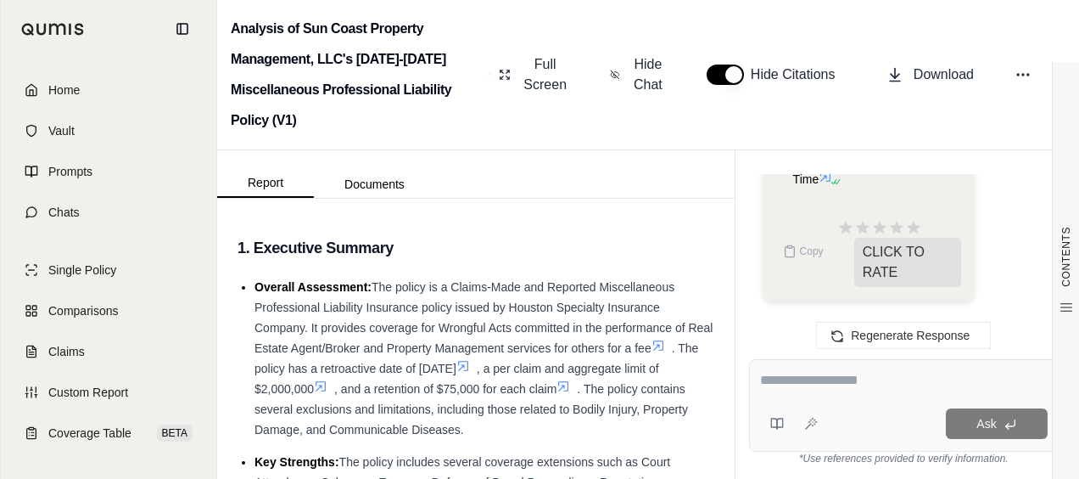
scroll to position [2036, 0]
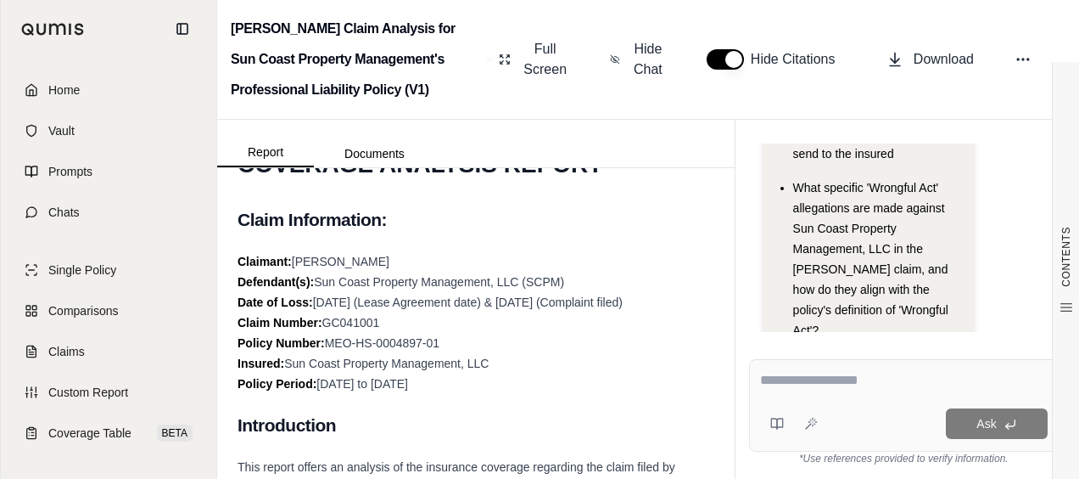
scroll to position [85, 0]
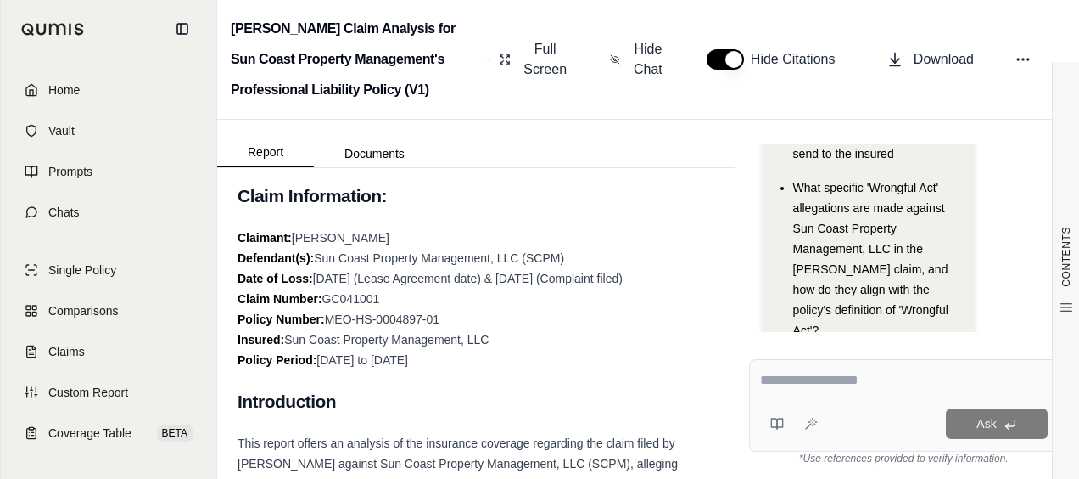
click at [904, 402] on div "Ask" at bounding box center [904, 405] width 310 height 92
type textarea "**********"
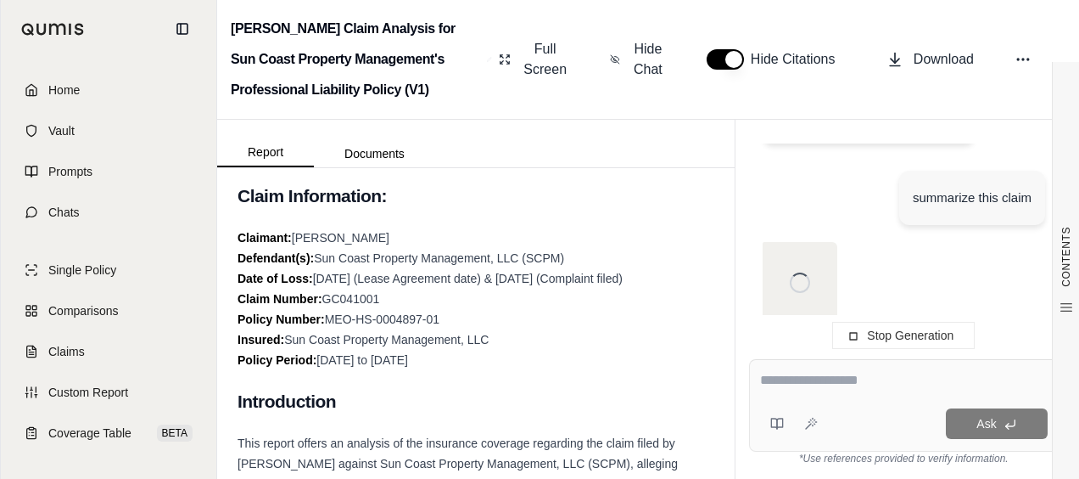
scroll to position [3279, 0]
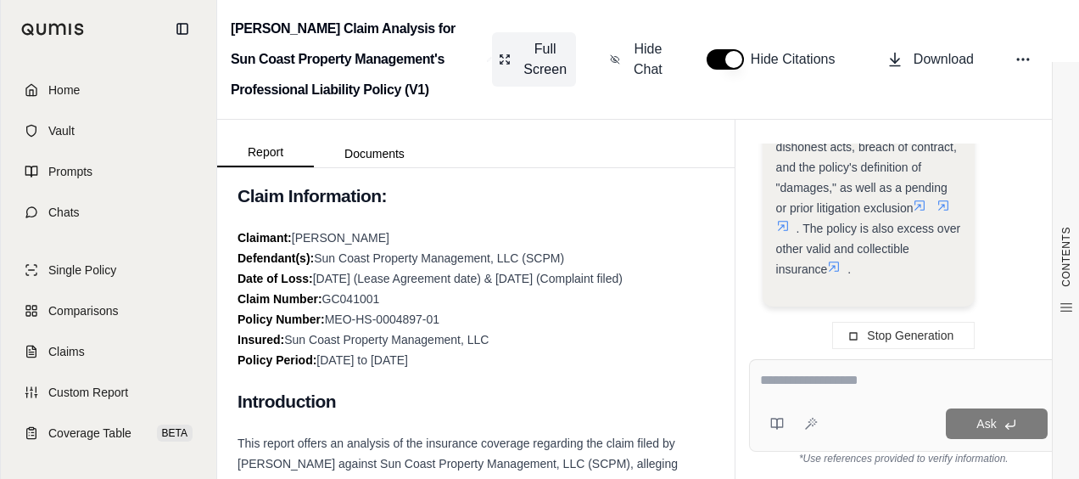
click at [560, 53] on span "Full Screen" at bounding box center [545, 59] width 48 height 41
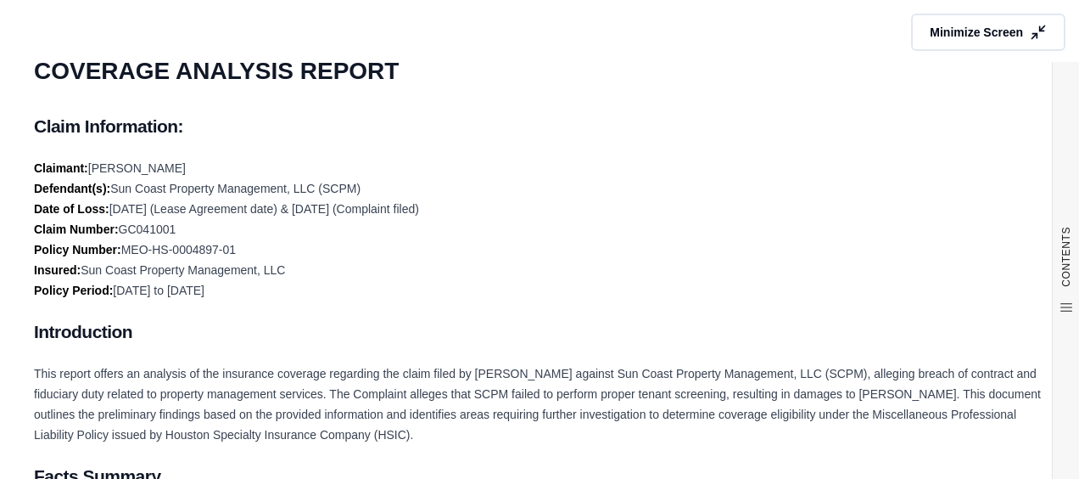
scroll to position [3364, 0]
click at [1039, 37] on button "Minimize Screen" at bounding box center [989, 32] width 162 height 39
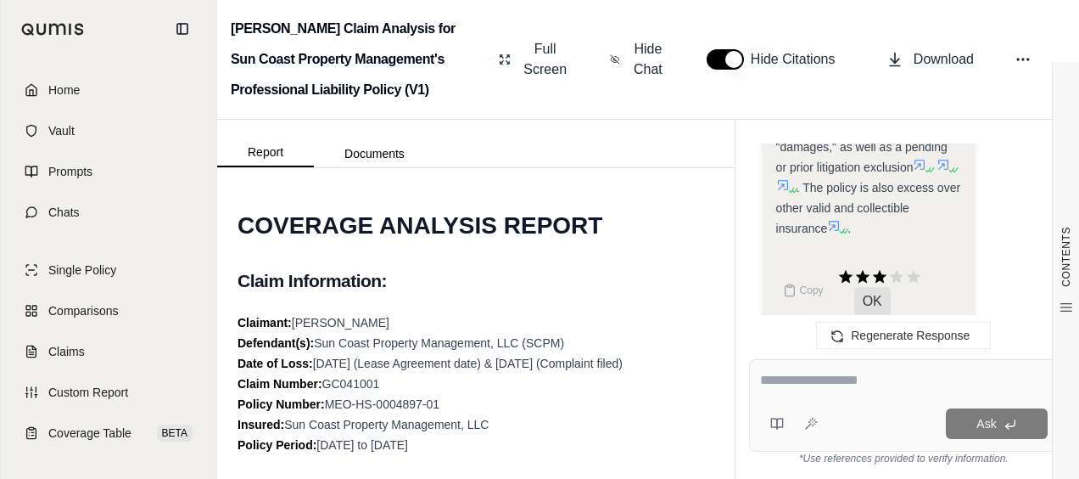
scroll to position [3313, 0]
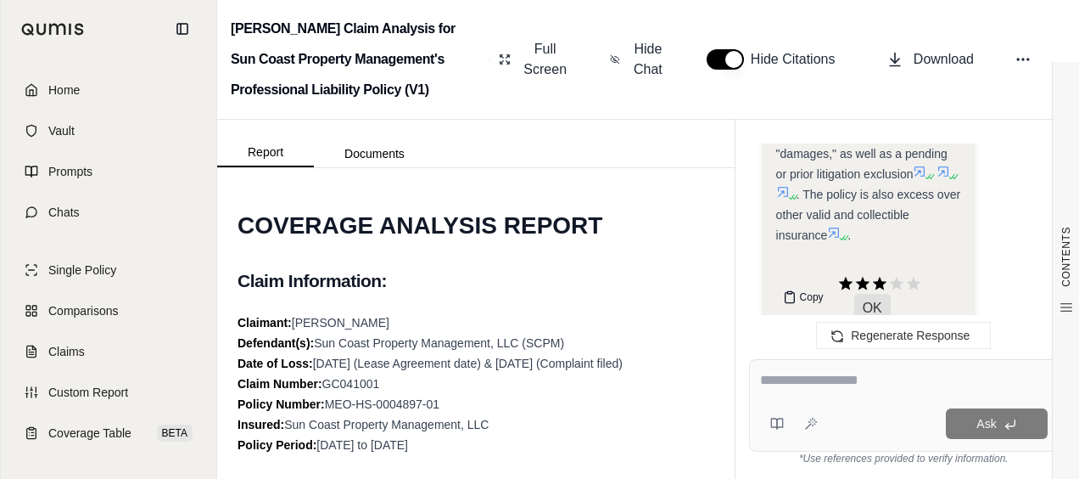
click at [804, 296] on span "Copy" at bounding box center [812, 297] width 24 height 14
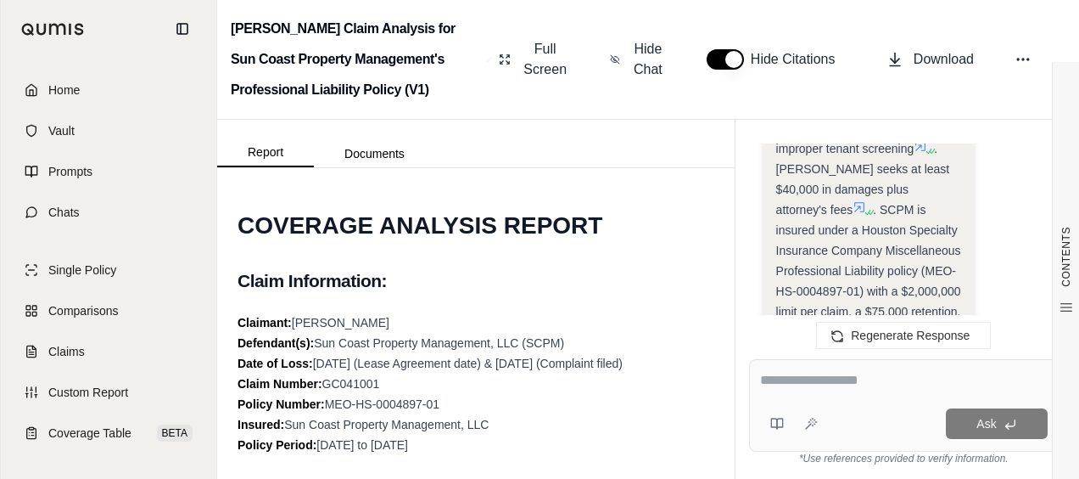
scroll to position [3058, 0]
